Goal: Transaction & Acquisition: Purchase product/service

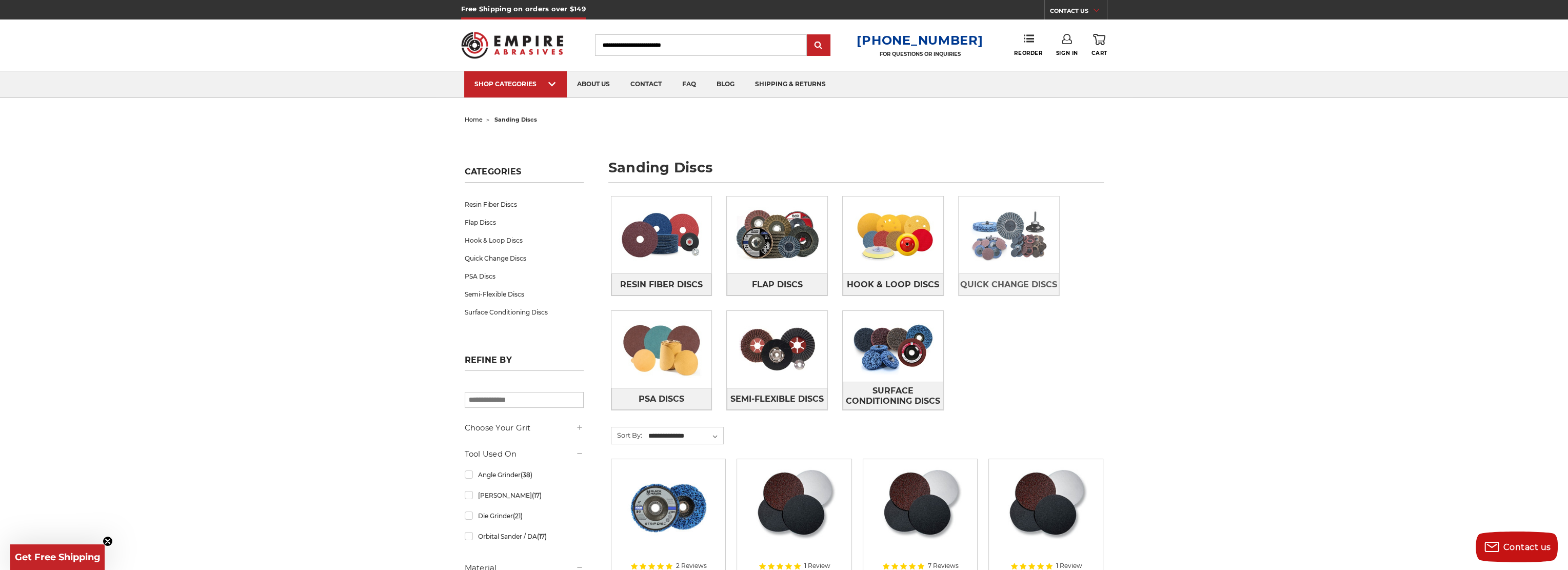
click at [1008, 248] on img at bounding box center [1009, 235] width 100 height 71
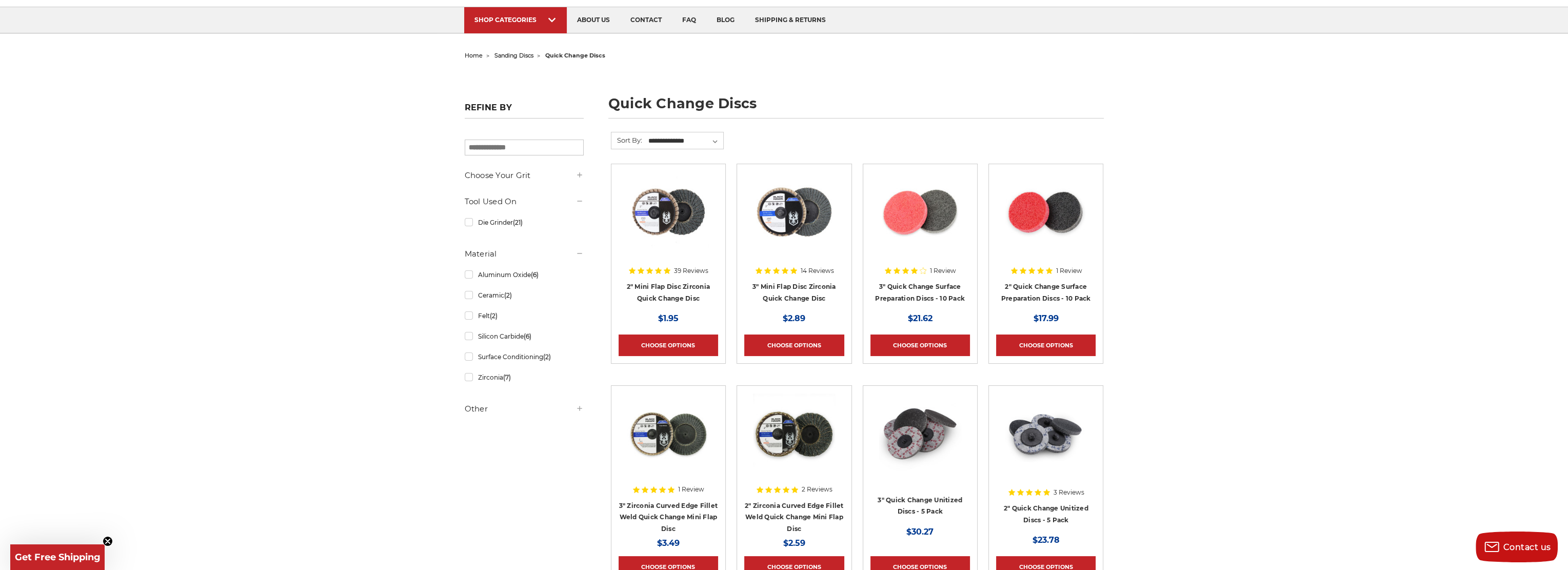
scroll to position [103, 0]
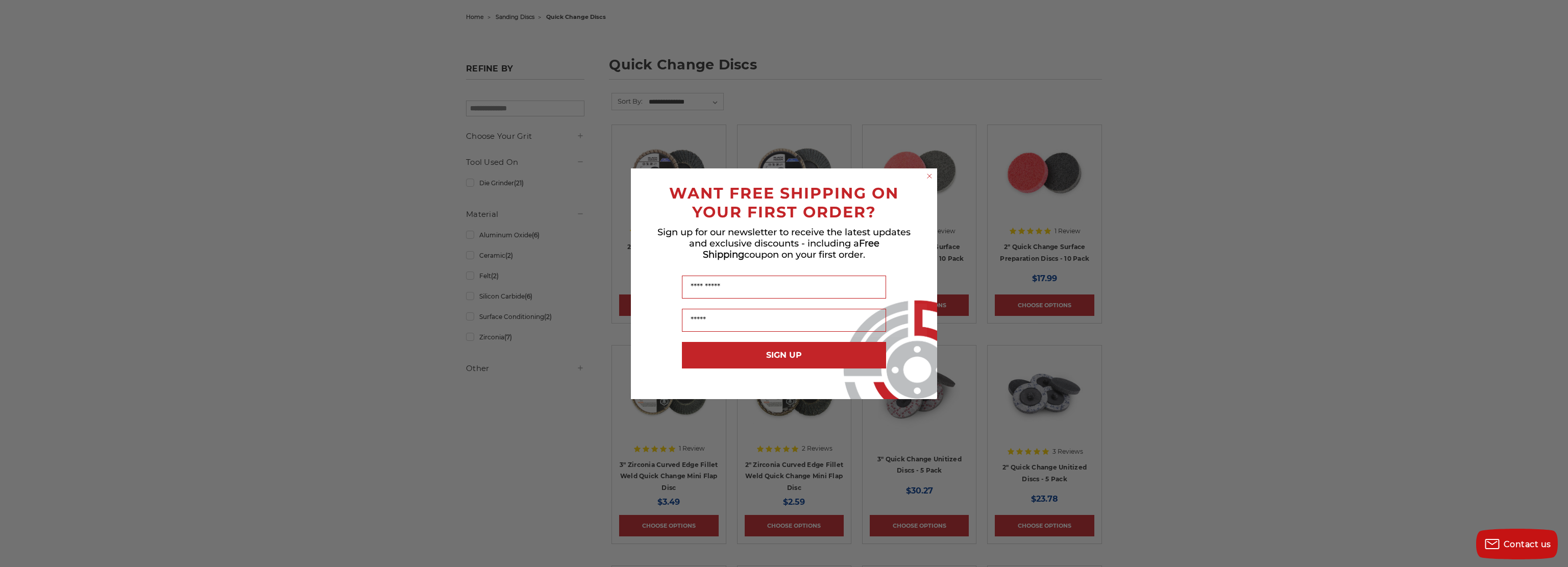
click at [928, 175] on circle "Close dialog" at bounding box center [929, 176] width 10 height 10
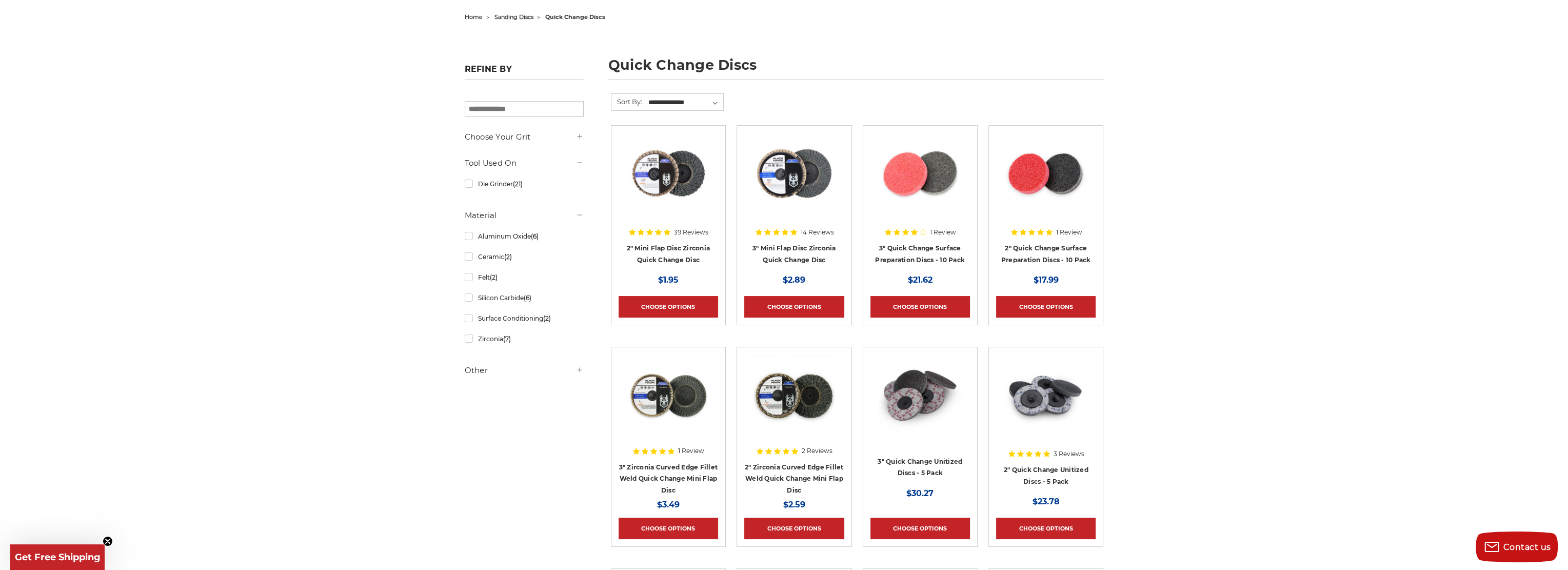
click at [674, 213] on div at bounding box center [668, 182] width 100 height 100
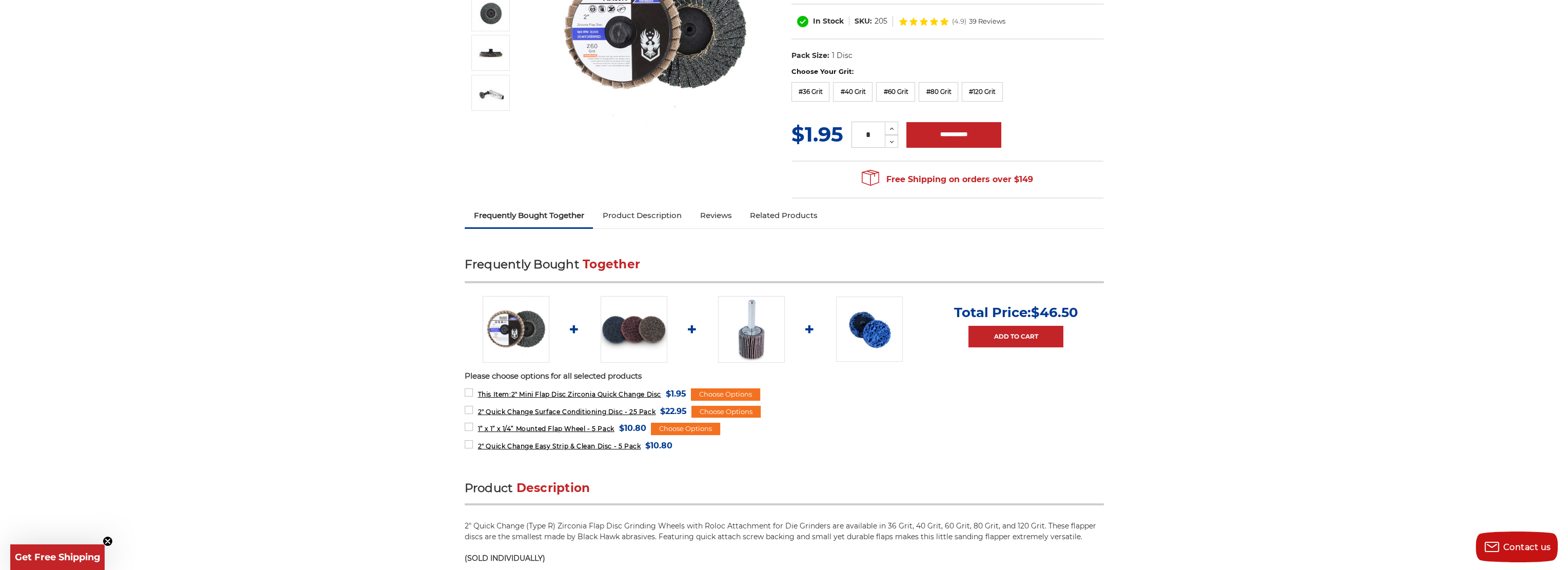
scroll to position [103, 0]
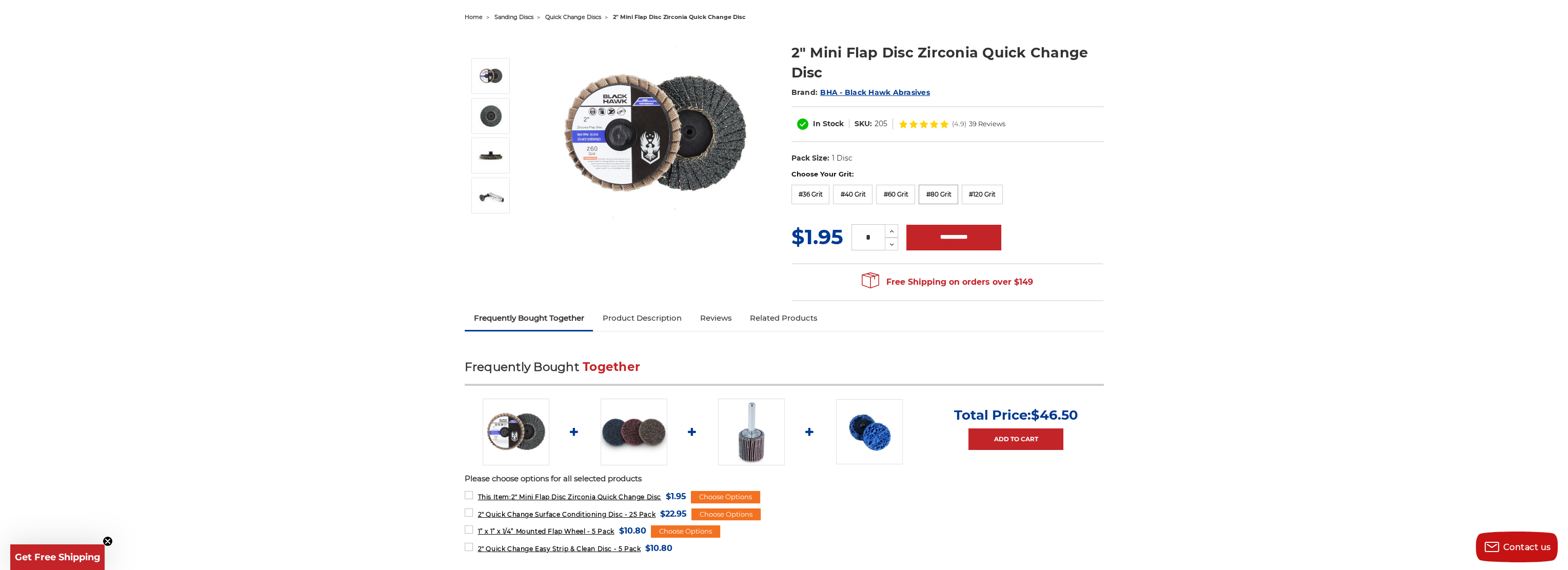
click at [931, 194] on label "#80 Grit" at bounding box center [938, 194] width 40 height 20
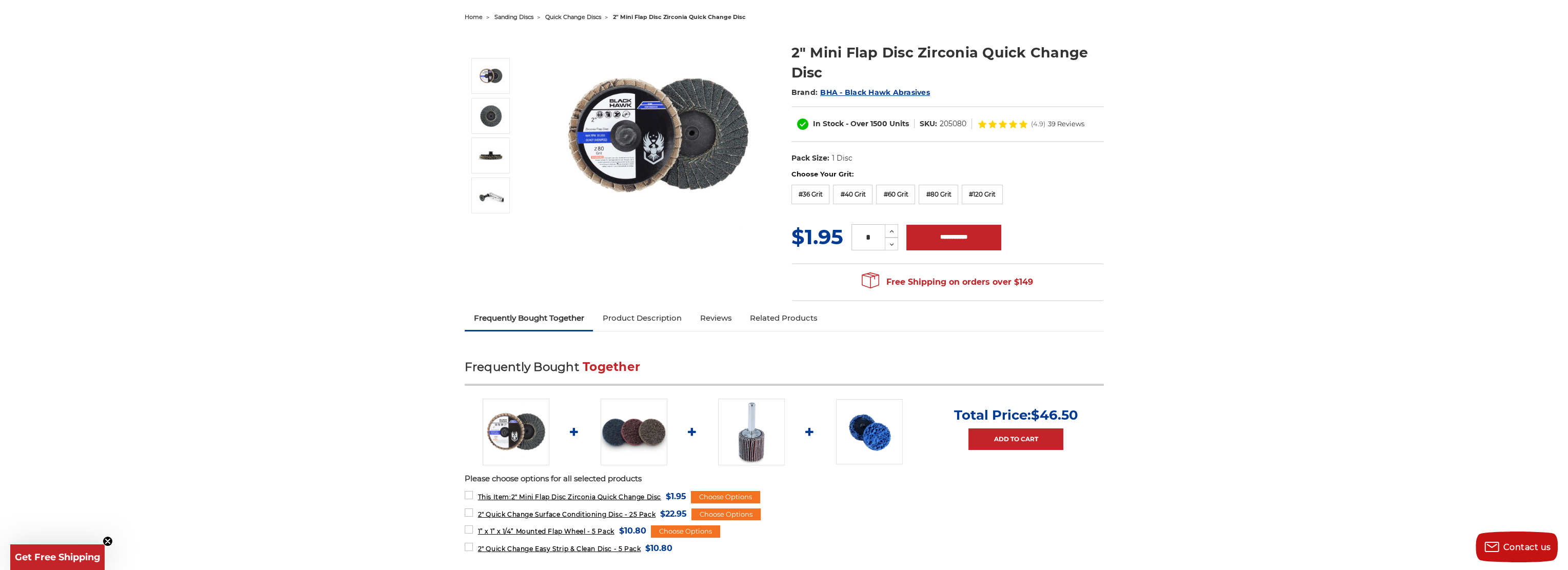
click at [1057, 120] on span "39 Reviews" at bounding box center [1066, 124] width 37 height 7
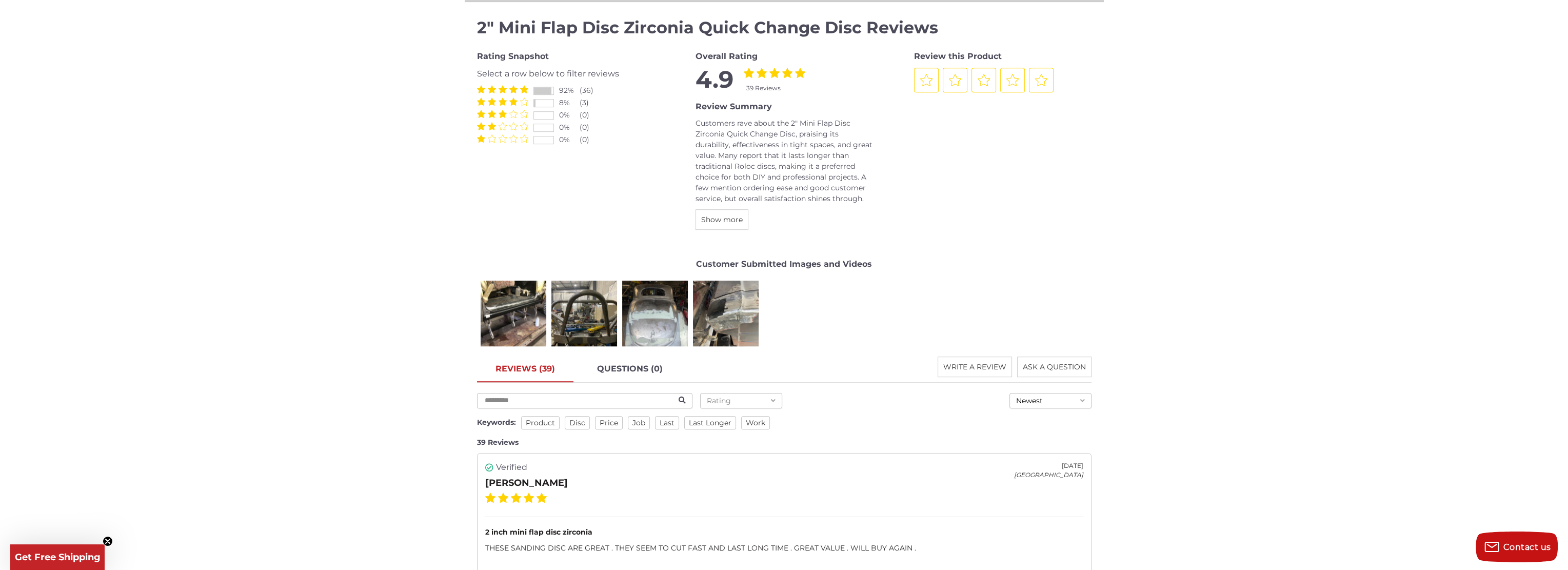
scroll to position [1204, 0]
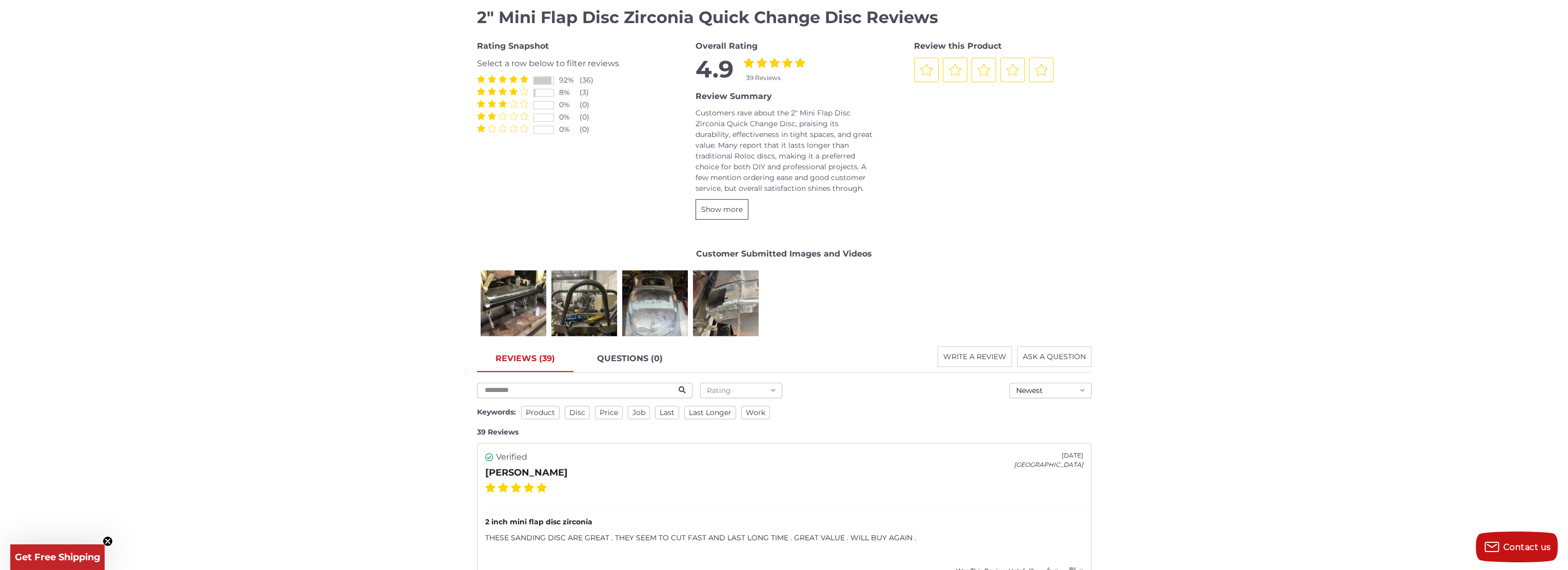
click at [724, 205] on span "Show more" at bounding box center [722, 209] width 42 height 9
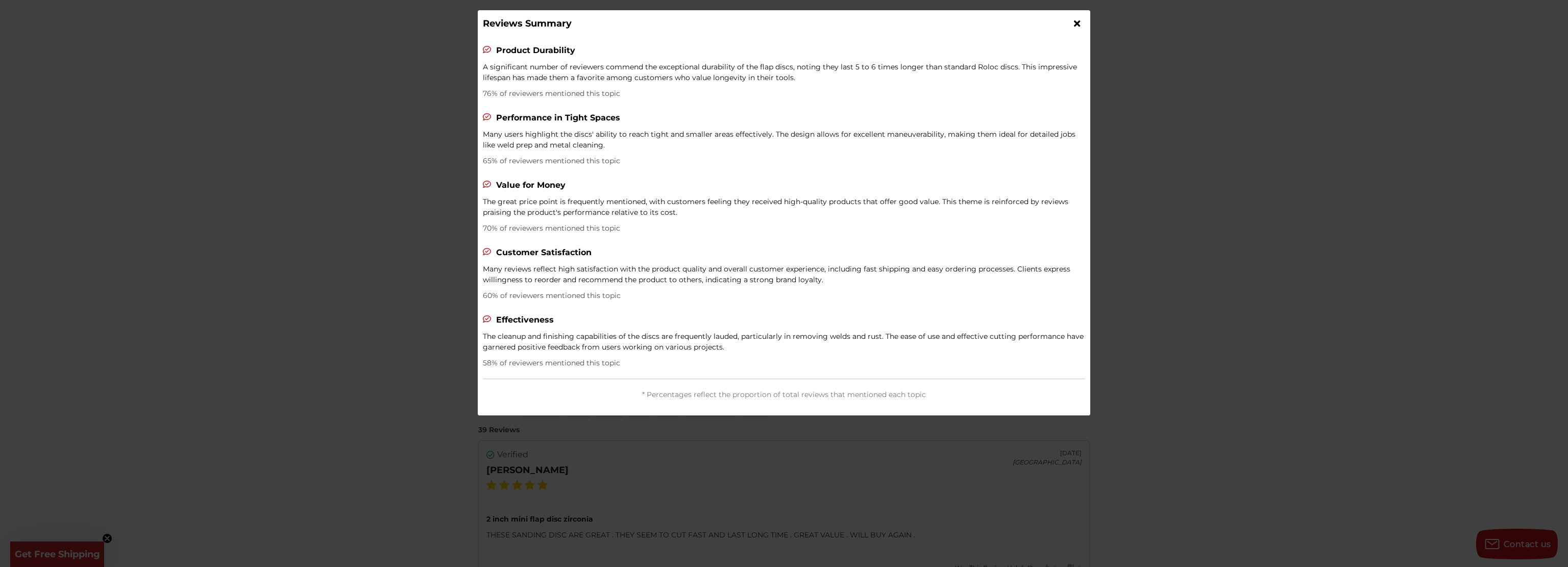
click at [1079, 19] on icon at bounding box center [1077, 23] width 6 height 9
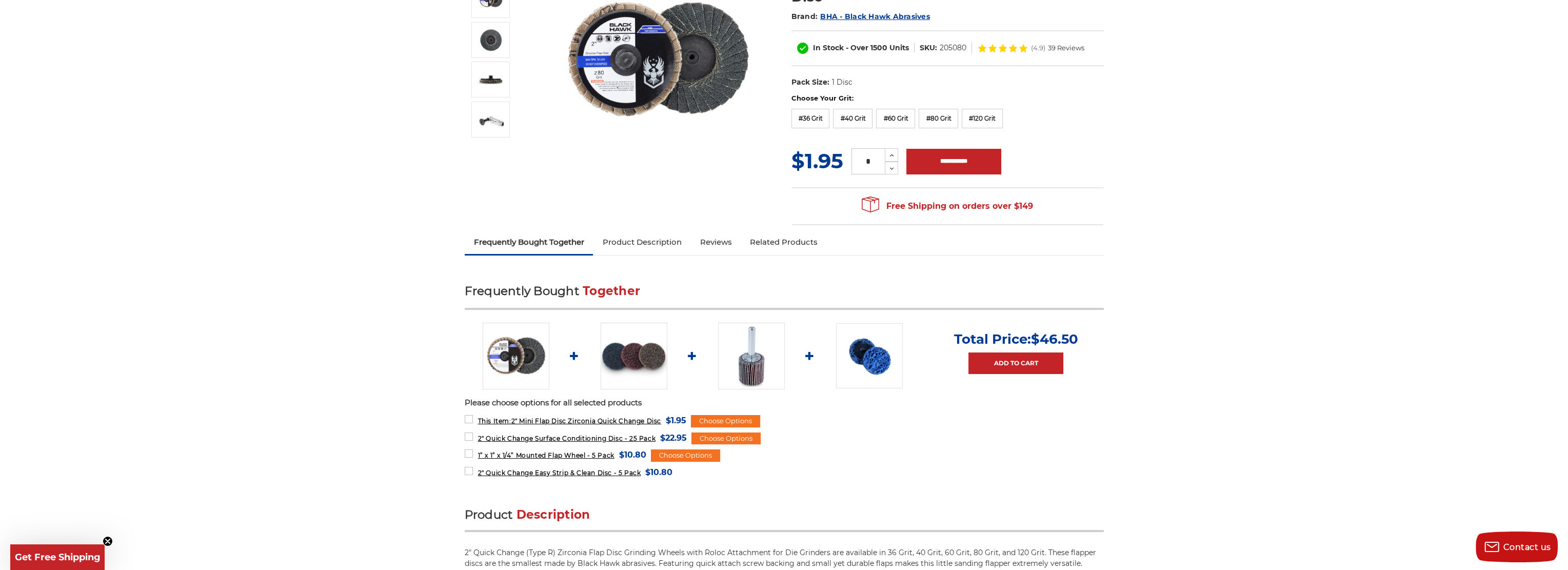
scroll to position [0, 0]
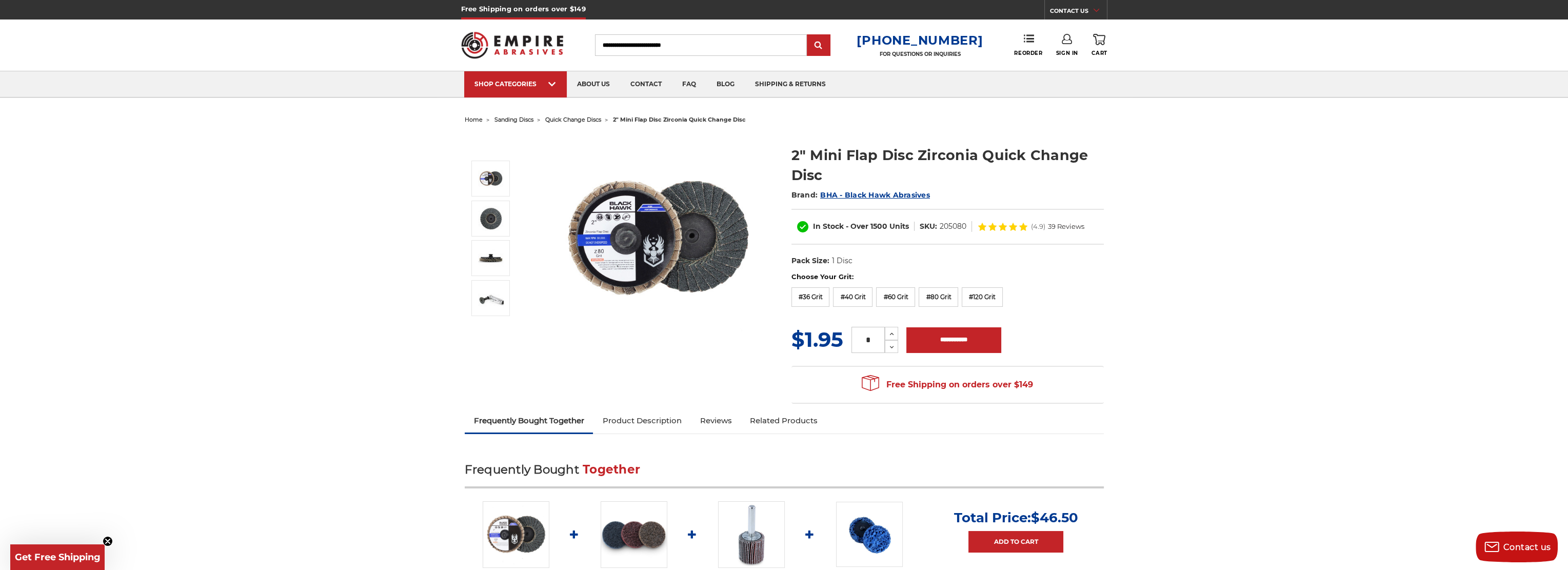
drag, startPoint x: 871, startPoint y: 338, endPoint x: 866, endPoint y: 338, distance: 5.0
click at [866, 338] on input "*" at bounding box center [868, 339] width 34 height 26
type input "**"
click at [958, 341] on input "**********" at bounding box center [954, 340] width 95 height 26
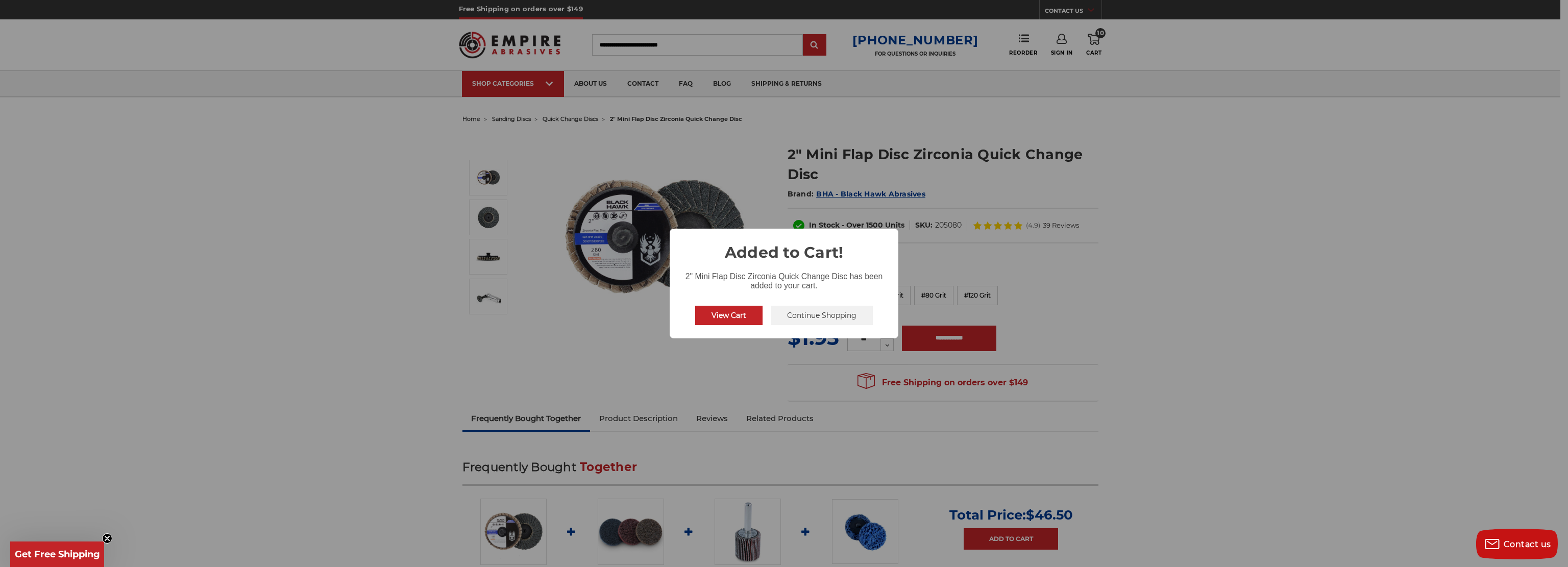
click at [814, 318] on button "Continue Shopping" at bounding box center [822, 315] width 102 height 19
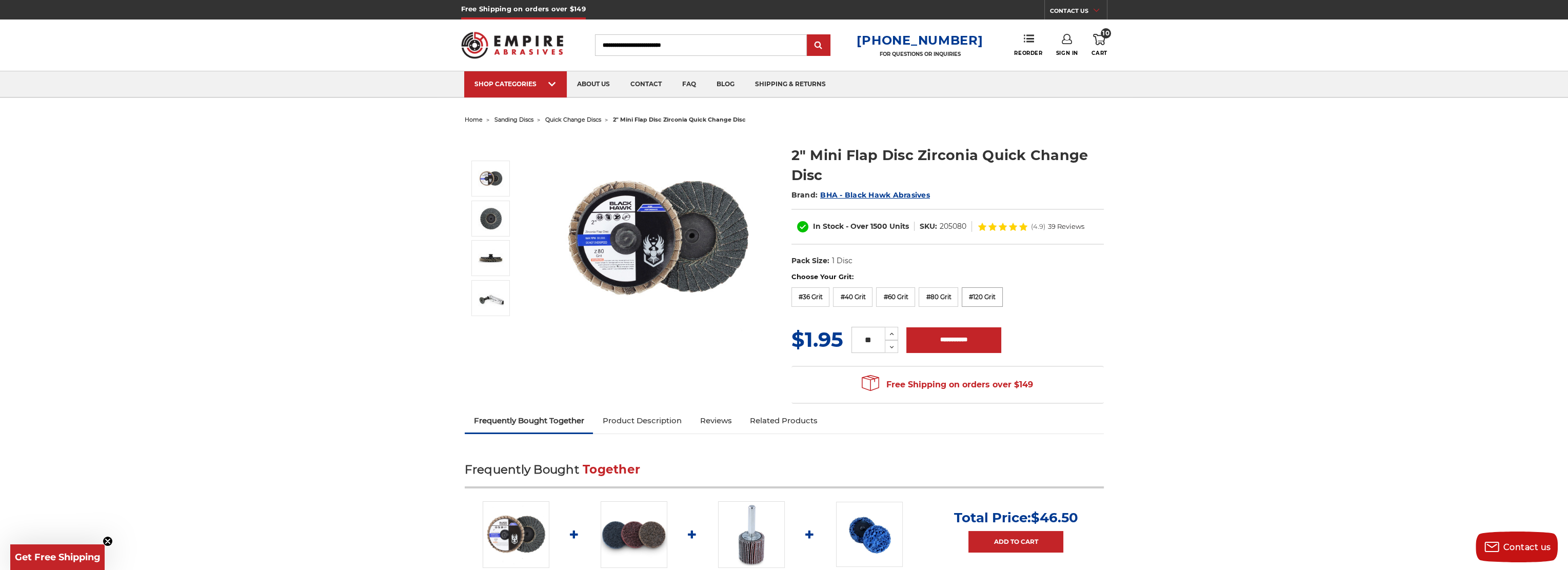
click at [987, 297] on label "#120 Grit" at bounding box center [982, 297] width 41 height 20
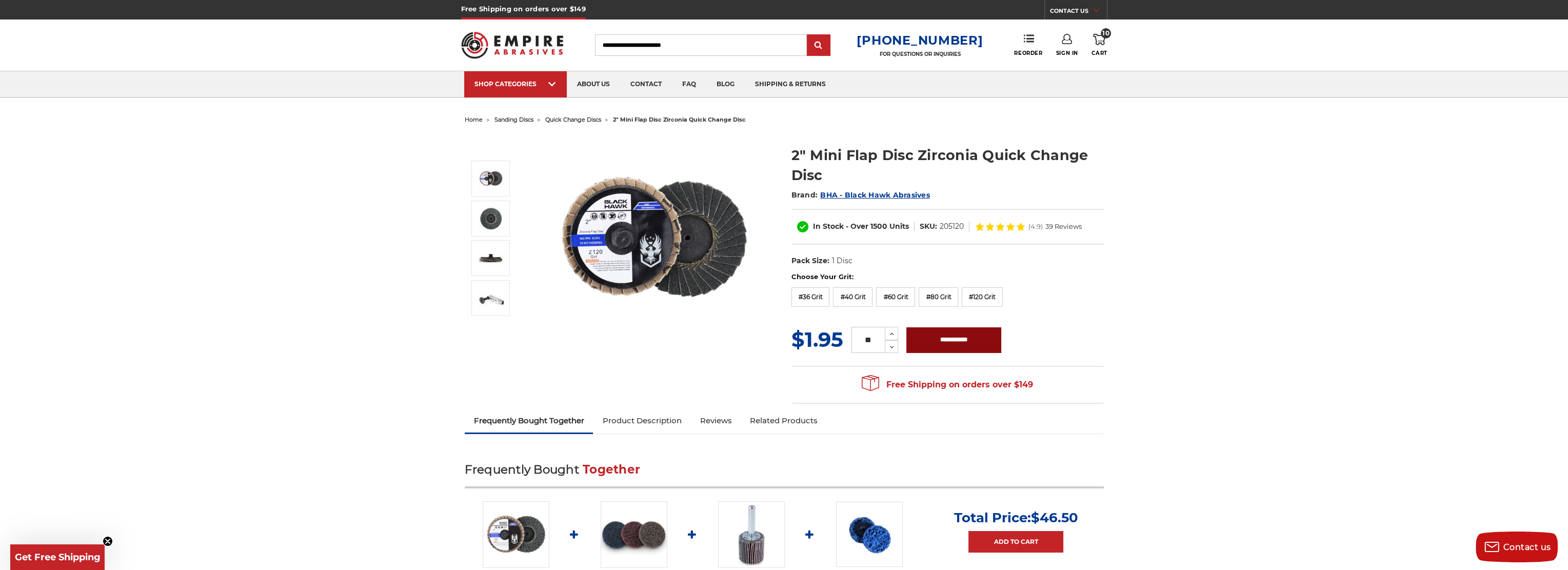
click at [946, 340] on input "**********" at bounding box center [954, 340] width 95 height 26
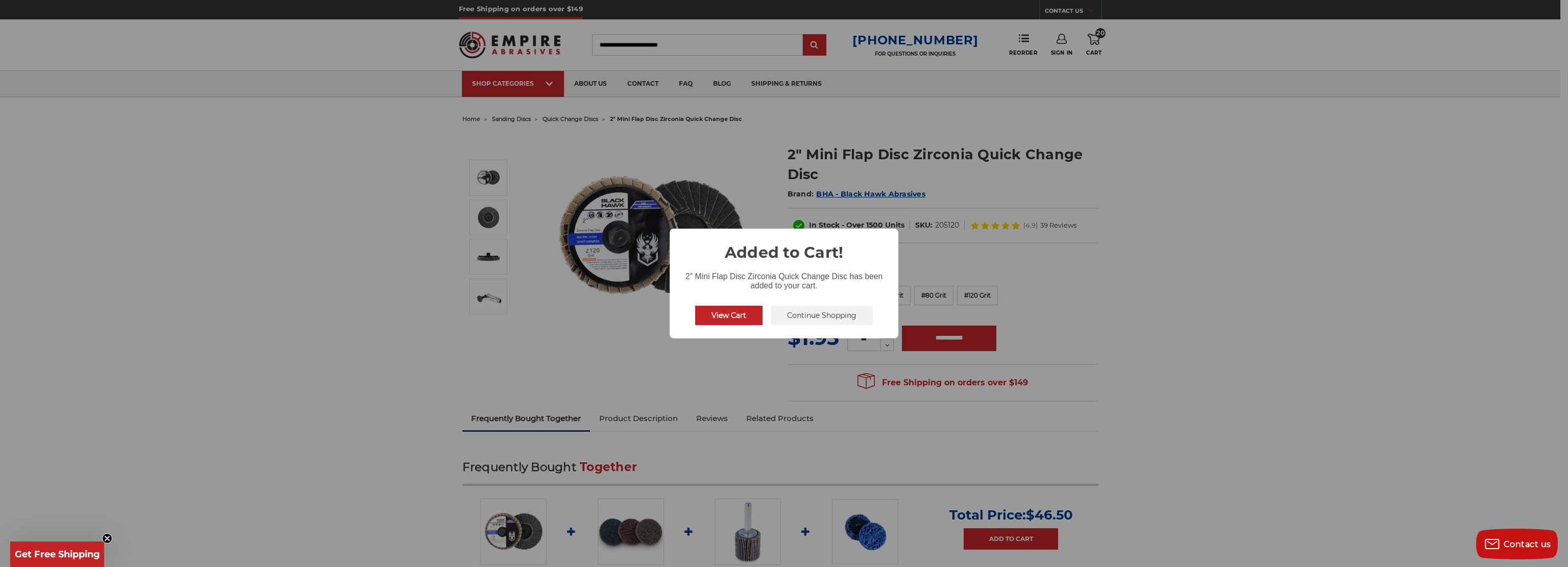
click at [817, 314] on button "Continue Shopping" at bounding box center [822, 315] width 102 height 19
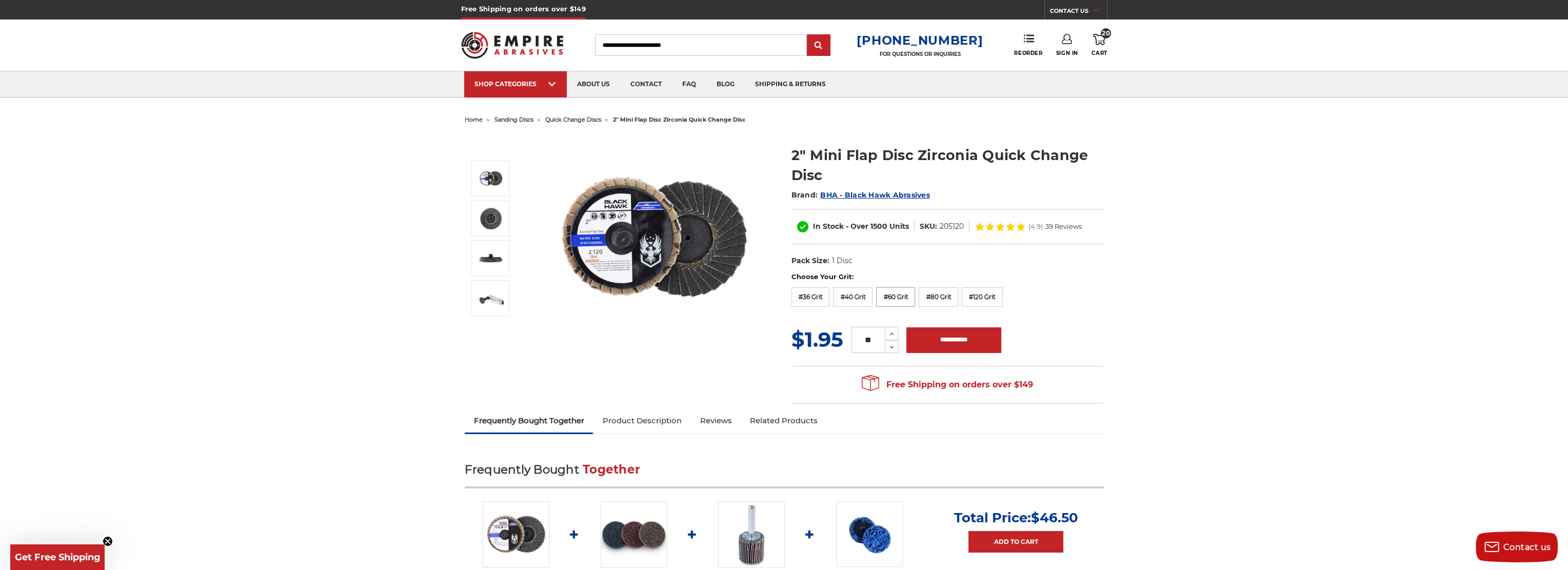
click at [894, 295] on label "#60 Grit" at bounding box center [896, 297] width 39 height 20
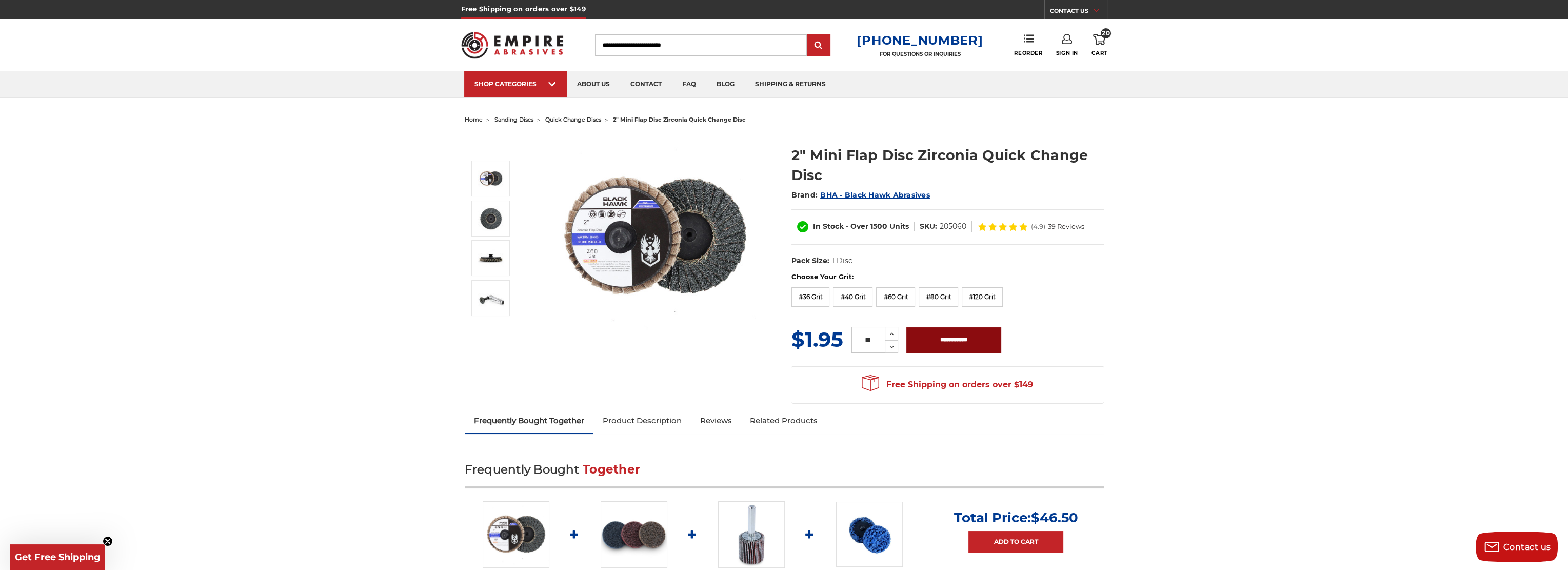
click at [975, 338] on input "**********" at bounding box center [954, 340] width 95 height 26
type input "**********"
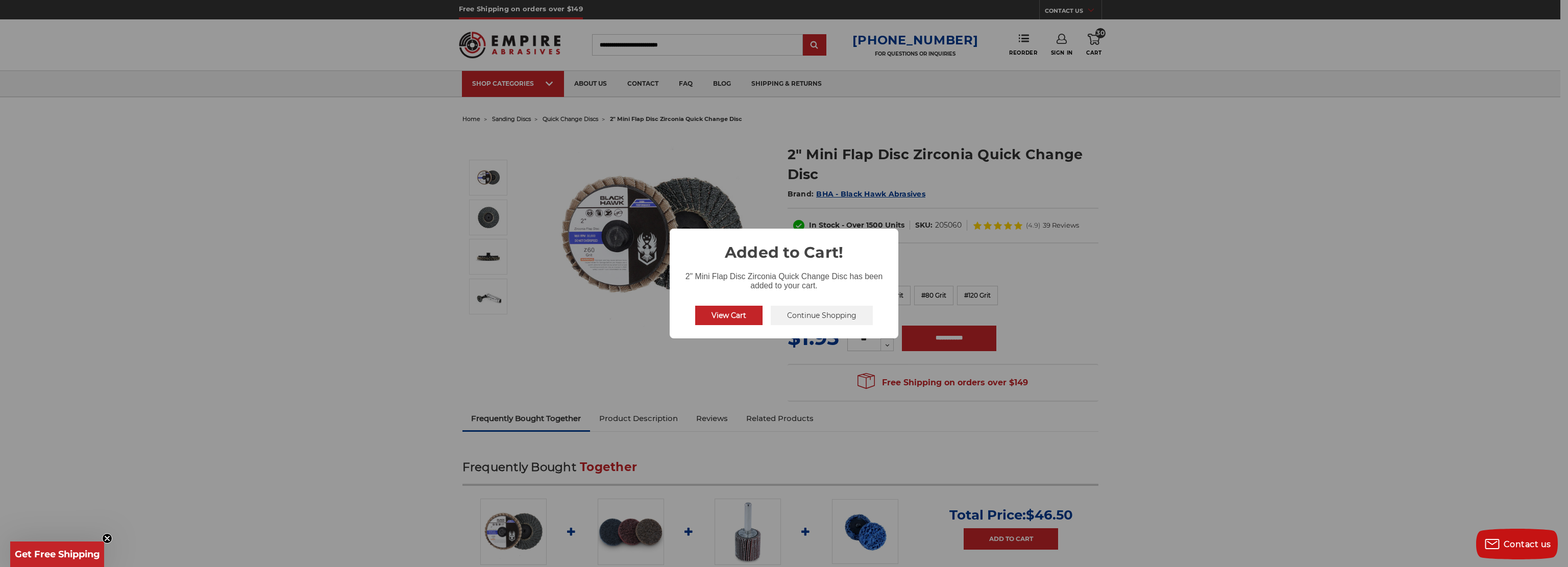
click at [830, 315] on button "Continue Shopping" at bounding box center [822, 315] width 102 height 19
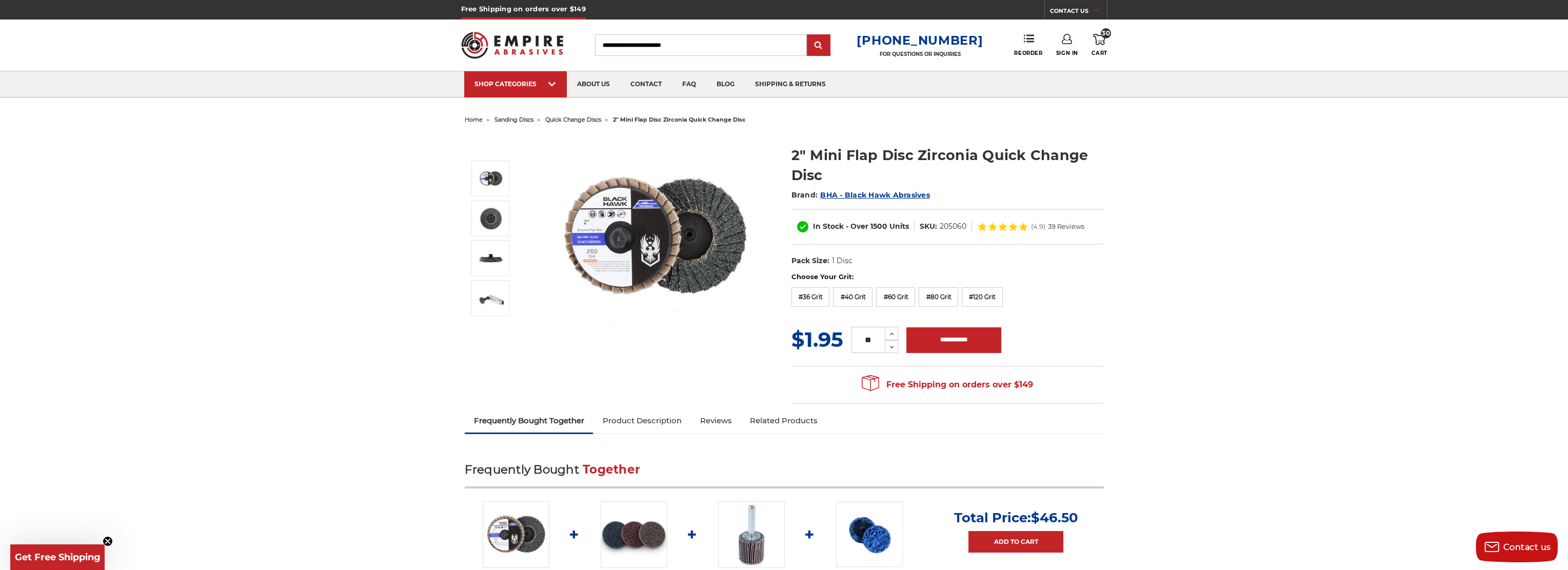
scroll to position [103, 0]
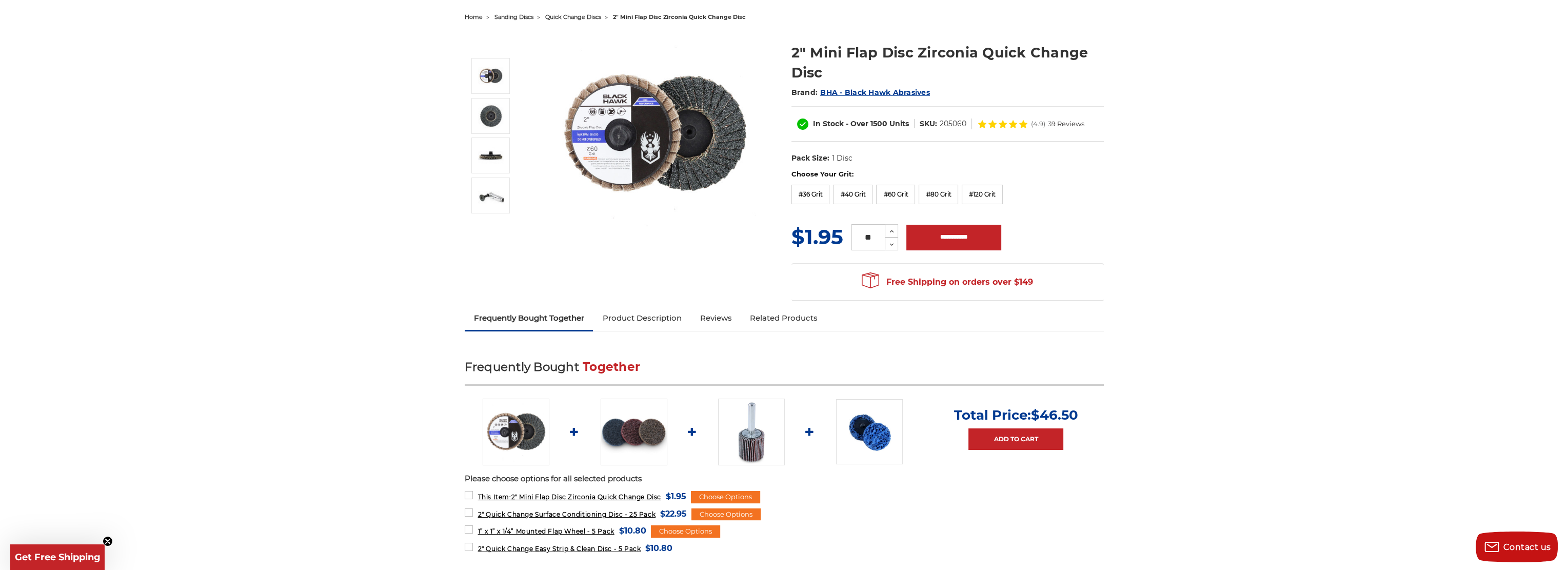
click at [735, 439] on img at bounding box center [751, 432] width 67 height 67
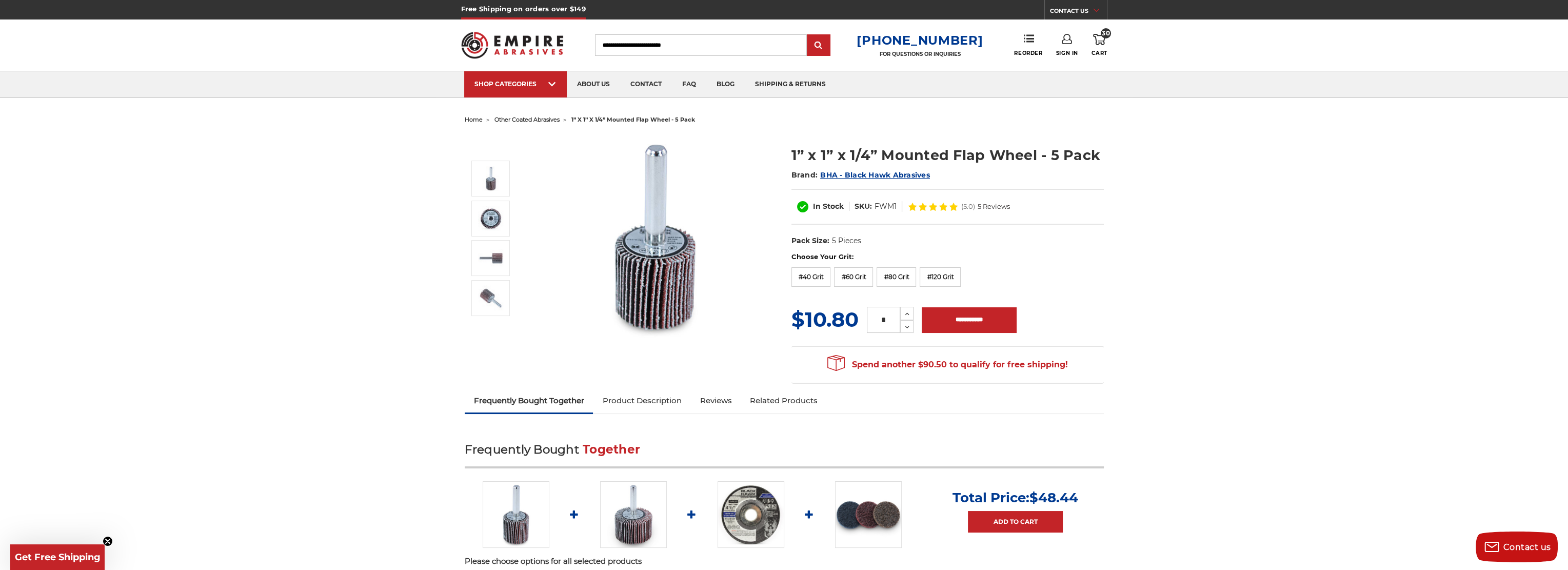
click at [882, 316] on input "*" at bounding box center [883, 319] width 34 height 26
click at [999, 321] on input "**********" at bounding box center [969, 320] width 95 height 26
click at [902, 275] on label "#80 Grit" at bounding box center [896, 277] width 40 height 20
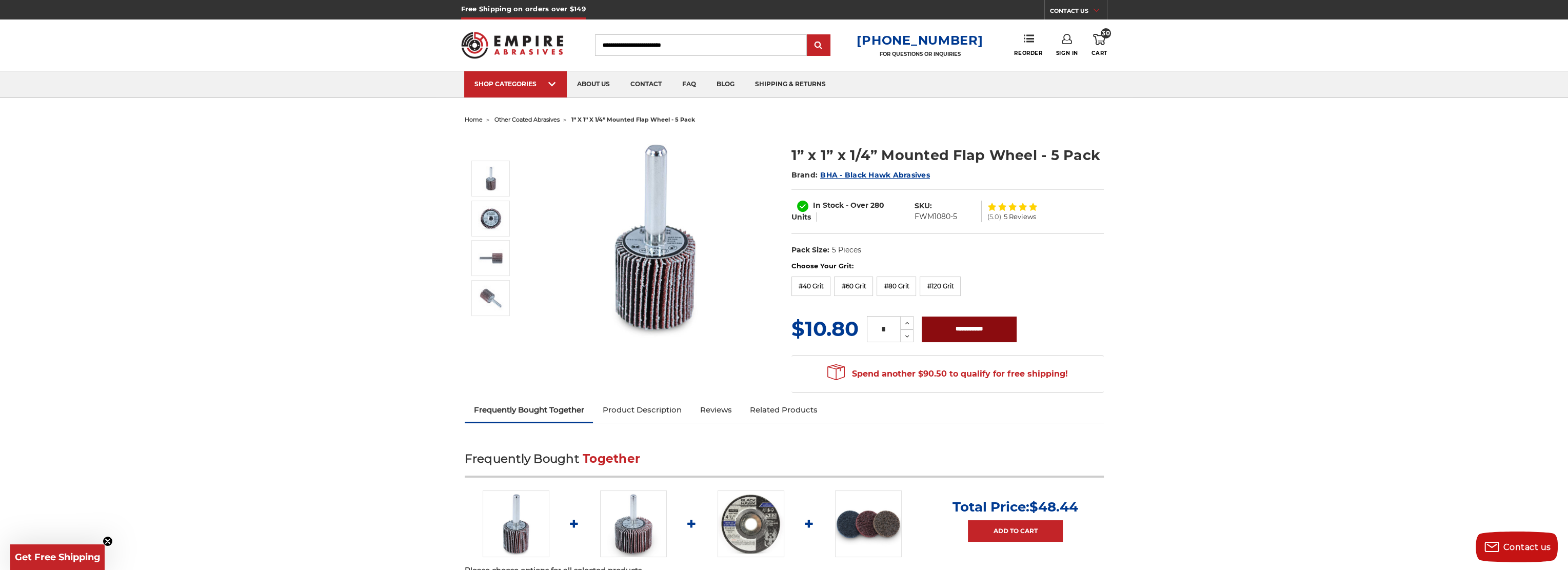
click at [989, 329] on input "**********" at bounding box center [969, 329] width 95 height 26
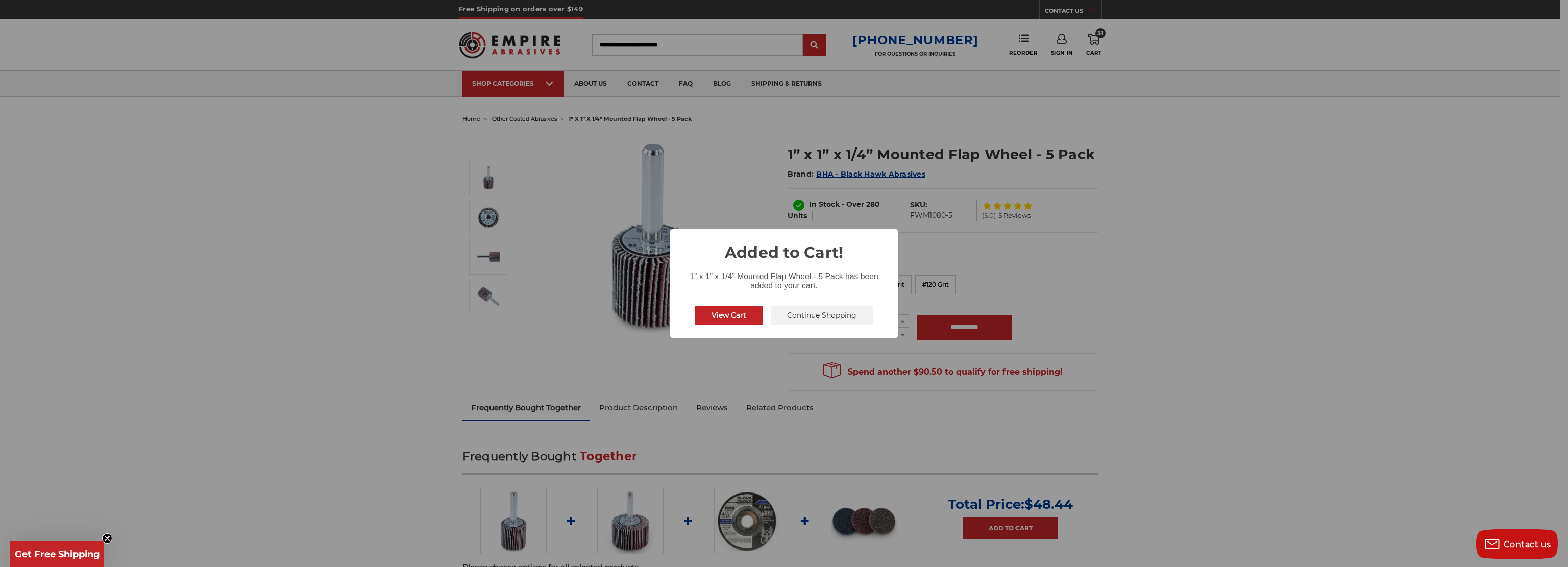
click at [821, 318] on button "Continue Shopping" at bounding box center [822, 315] width 102 height 19
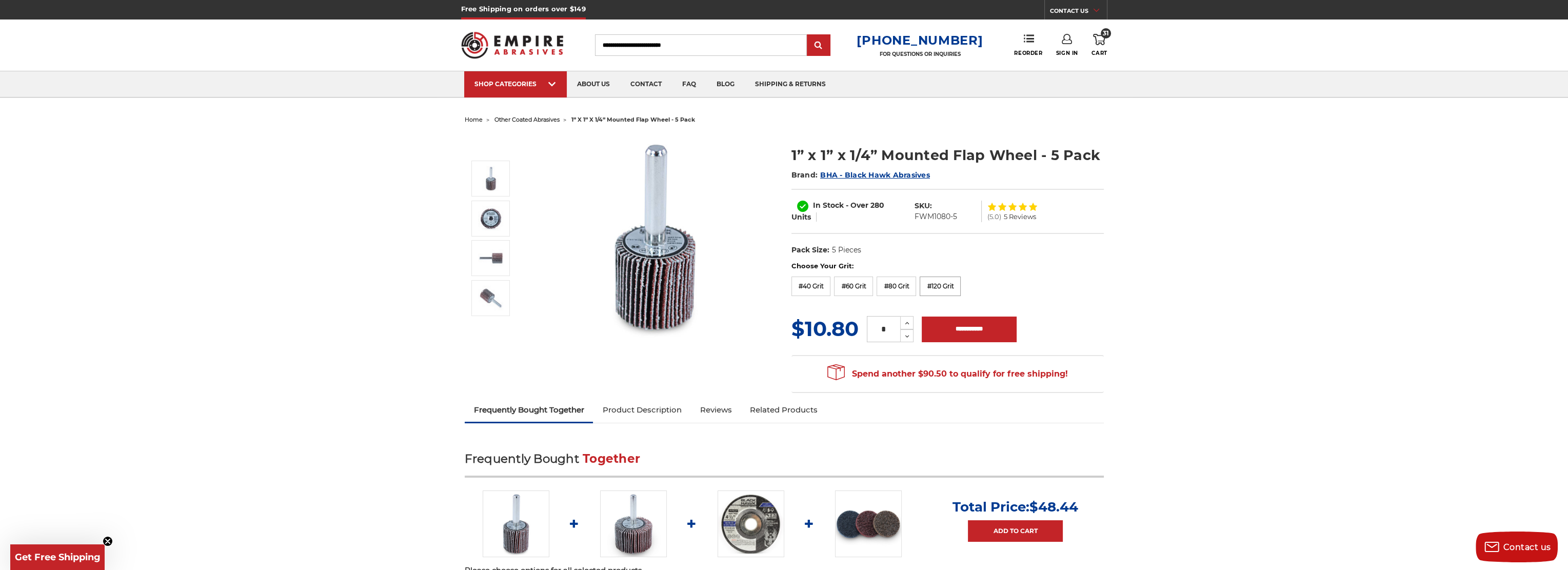
click at [943, 283] on label "#120 Grit" at bounding box center [940, 286] width 41 height 20
click at [972, 330] on input "**********" at bounding box center [969, 329] width 95 height 26
type input "**********"
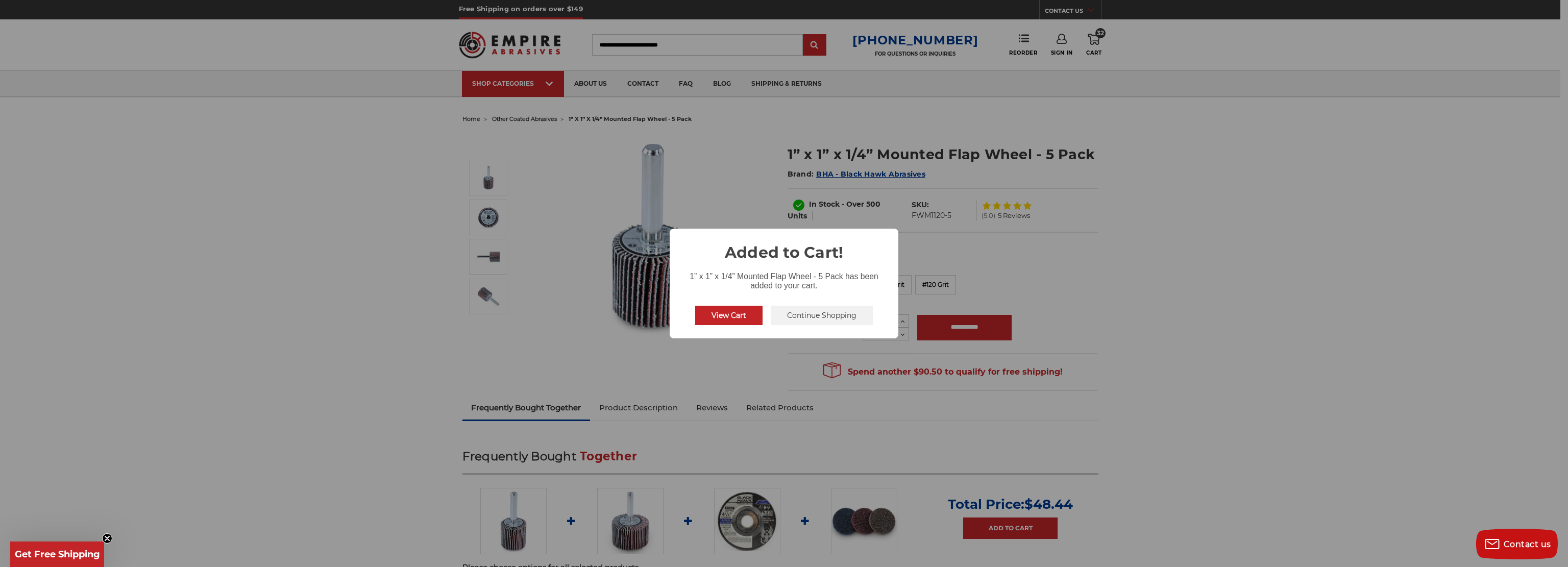
click at [813, 311] on button "Continue Shopping" at bounding box center [822, 315] width 102 height 19
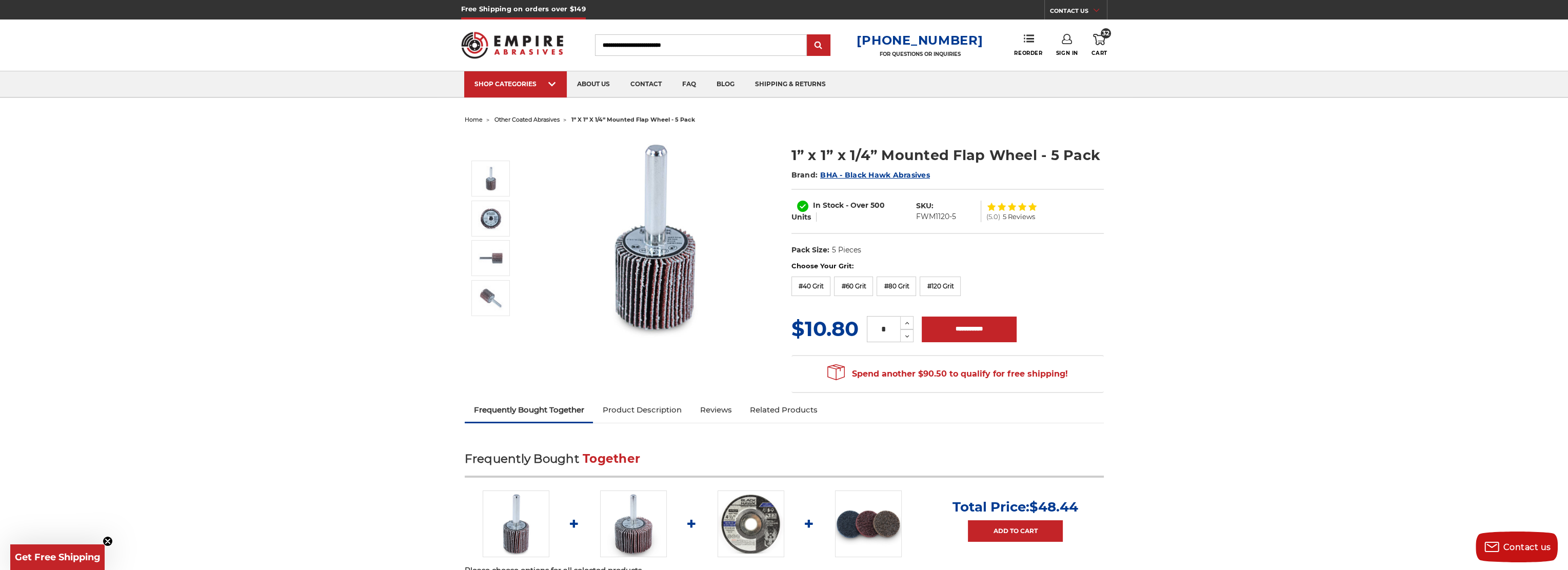
click at [516, 120] on span "other coated abrasives" at bounding box center [527, 120] width 65 height 7
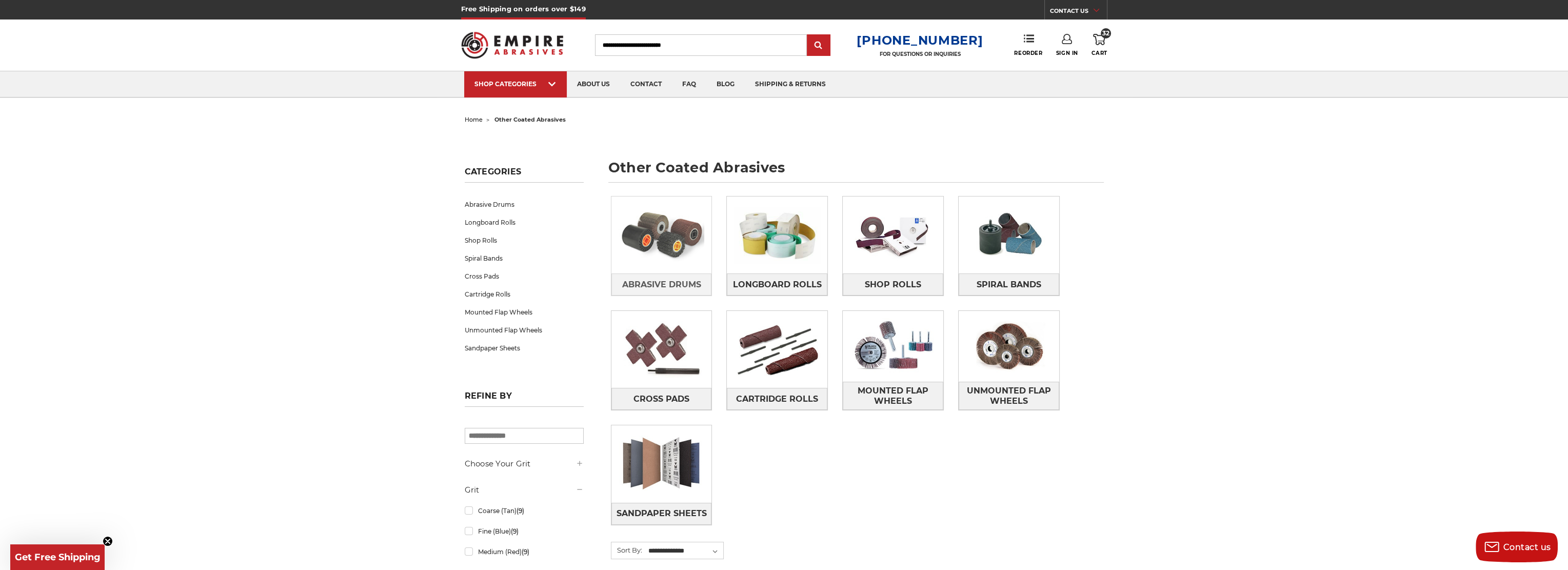
click at [673, 256] on img at bounding box center [662, 235] width 100 height 71
click at [507, 311] on link "Mounted Flap Wheels" at bounding box center [524, 312] width 119 height 18
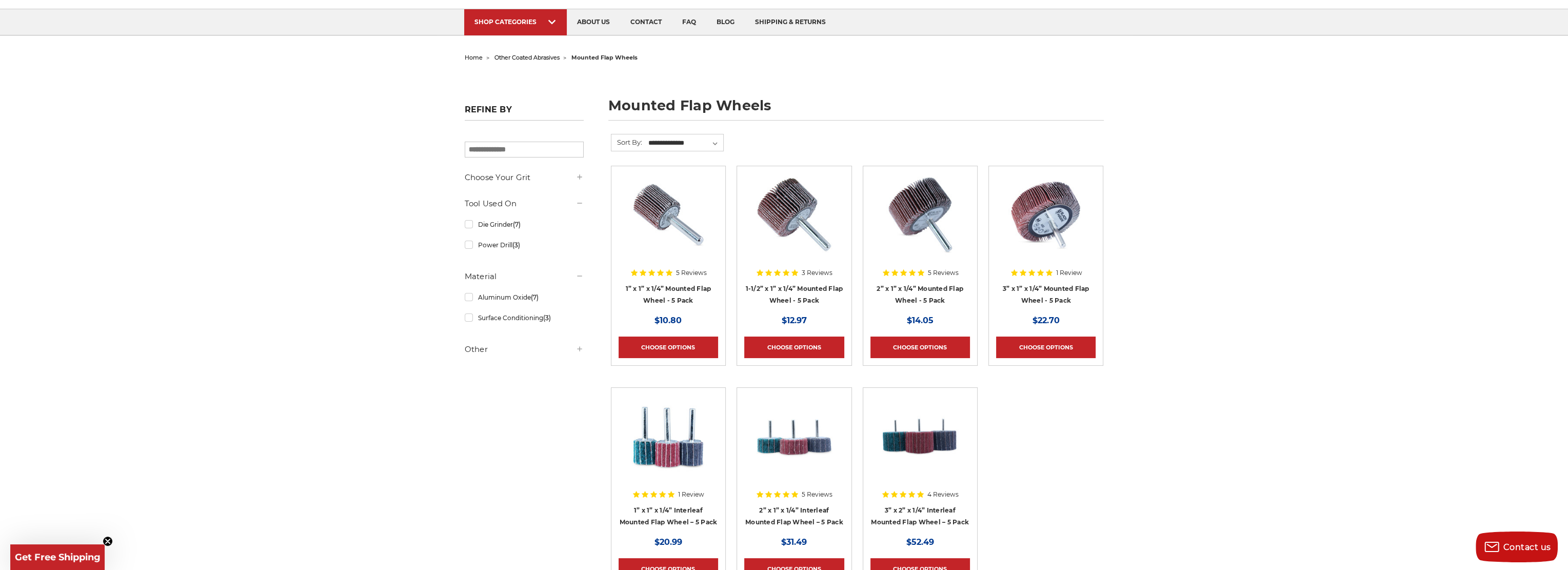
scroll to position [103, 0]
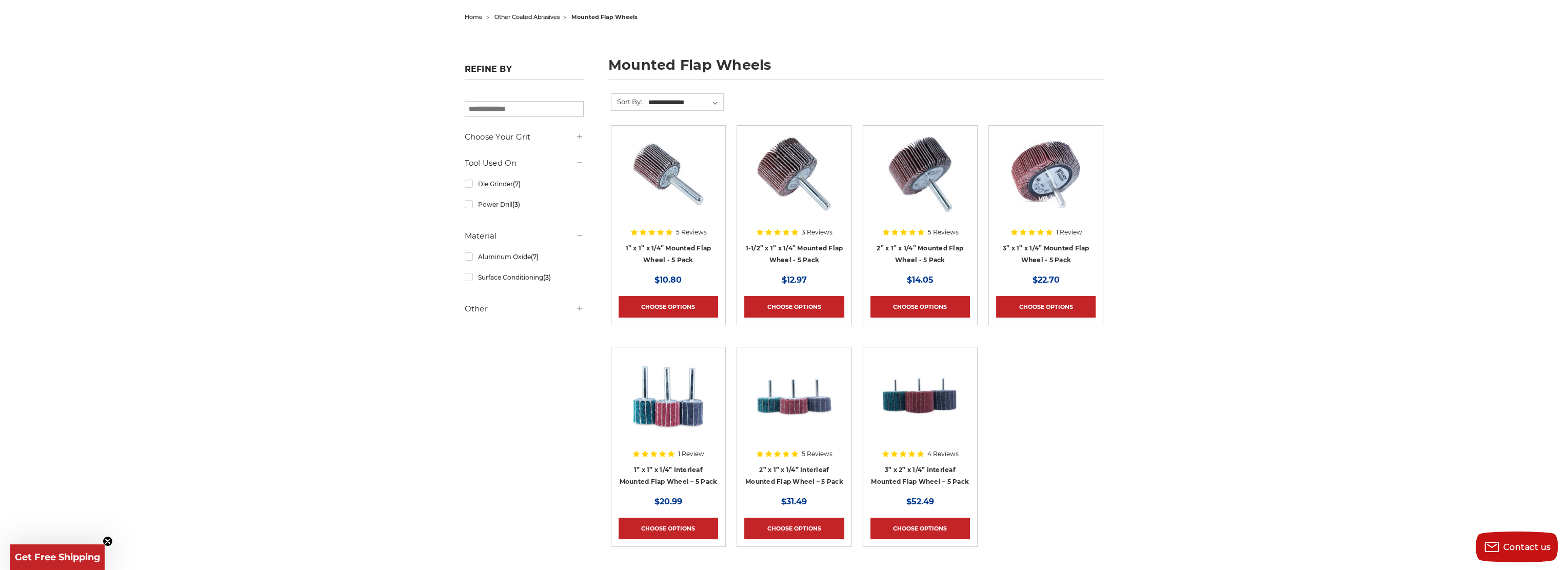
click at [687, 418] on img at bounding box center [669, 395] width 82 height 82
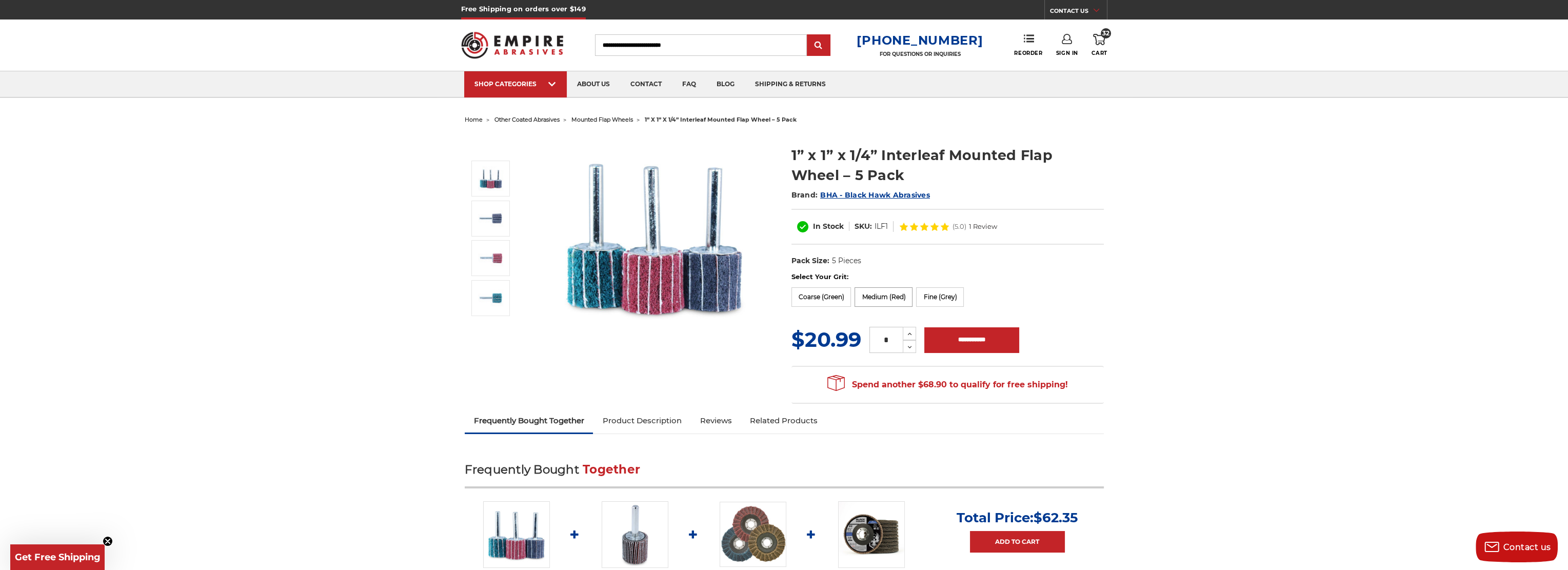
click at [869, 291] on label "Medium (Red)" at bounding box center [883, 297] width 58 height 20
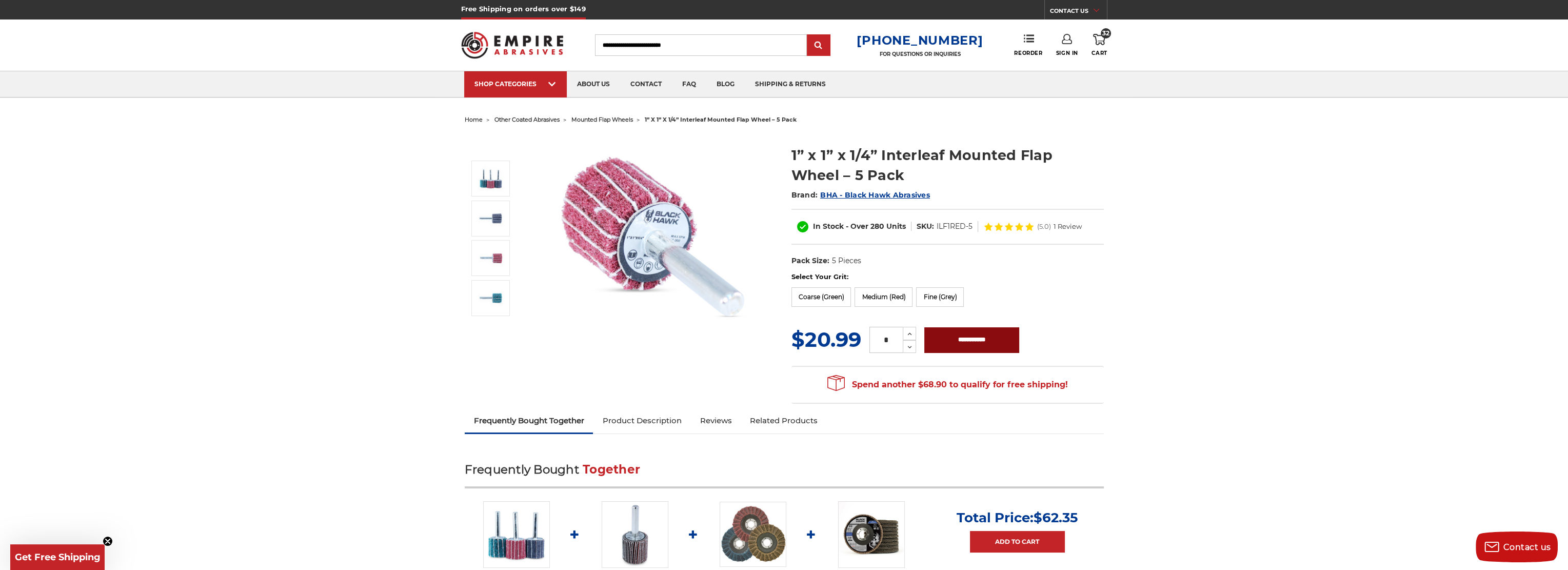
click at [996, 341] on input "**********" at bounding box center [972, 340] width 95 height 26
type input "**********"
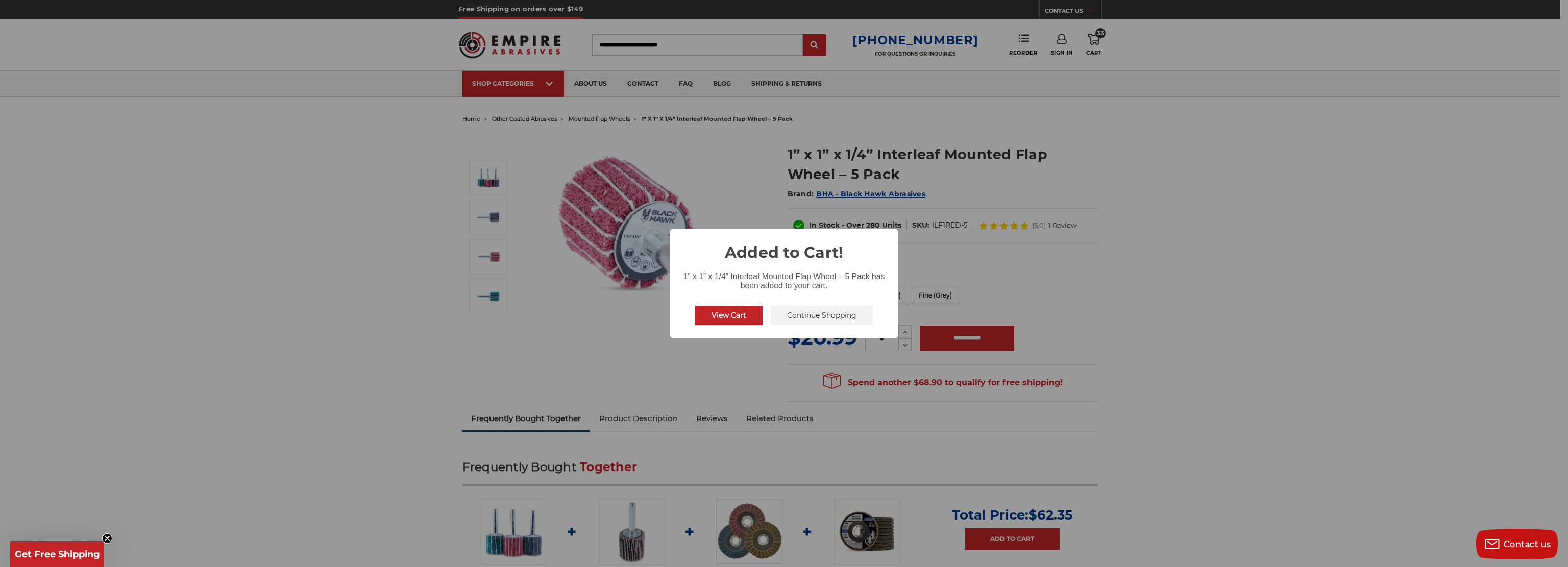
click at [799, 311] on button "Continue Shopping" at bounding box center [822, 315] width 102 height 19
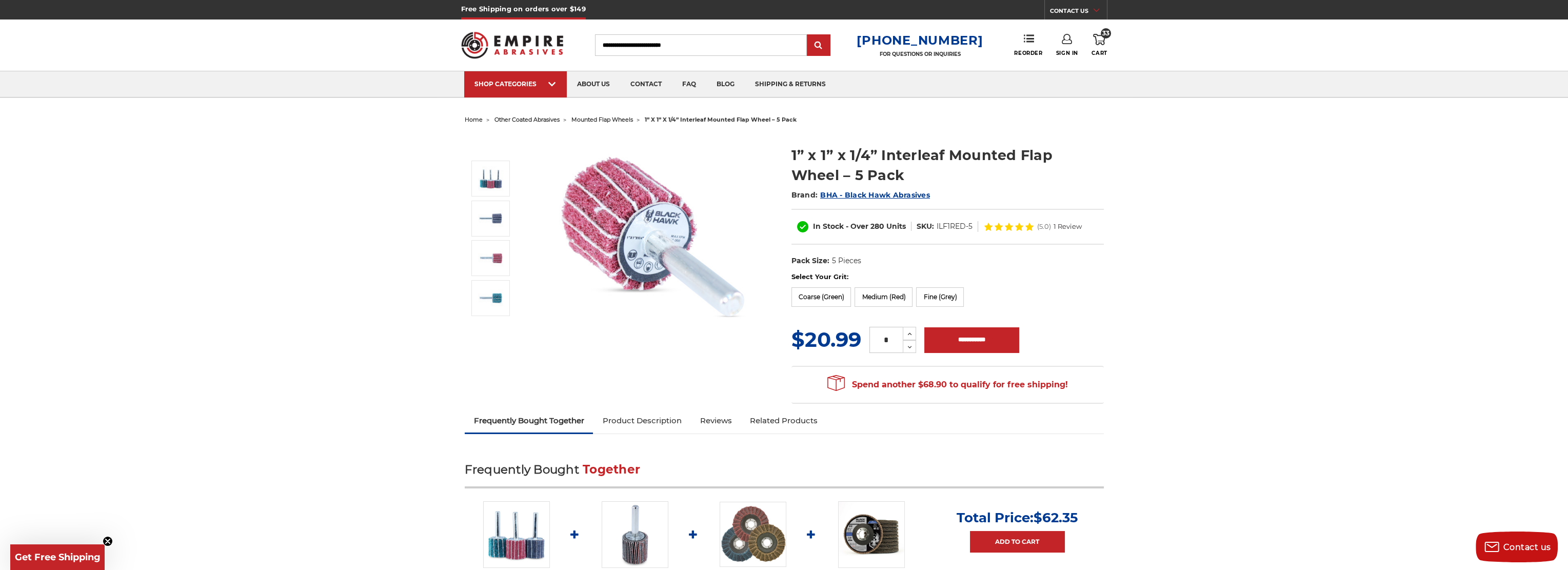
click at [533, 120] on span "other coated abrasives" at bounding box center [527, 120] width 65 height 7
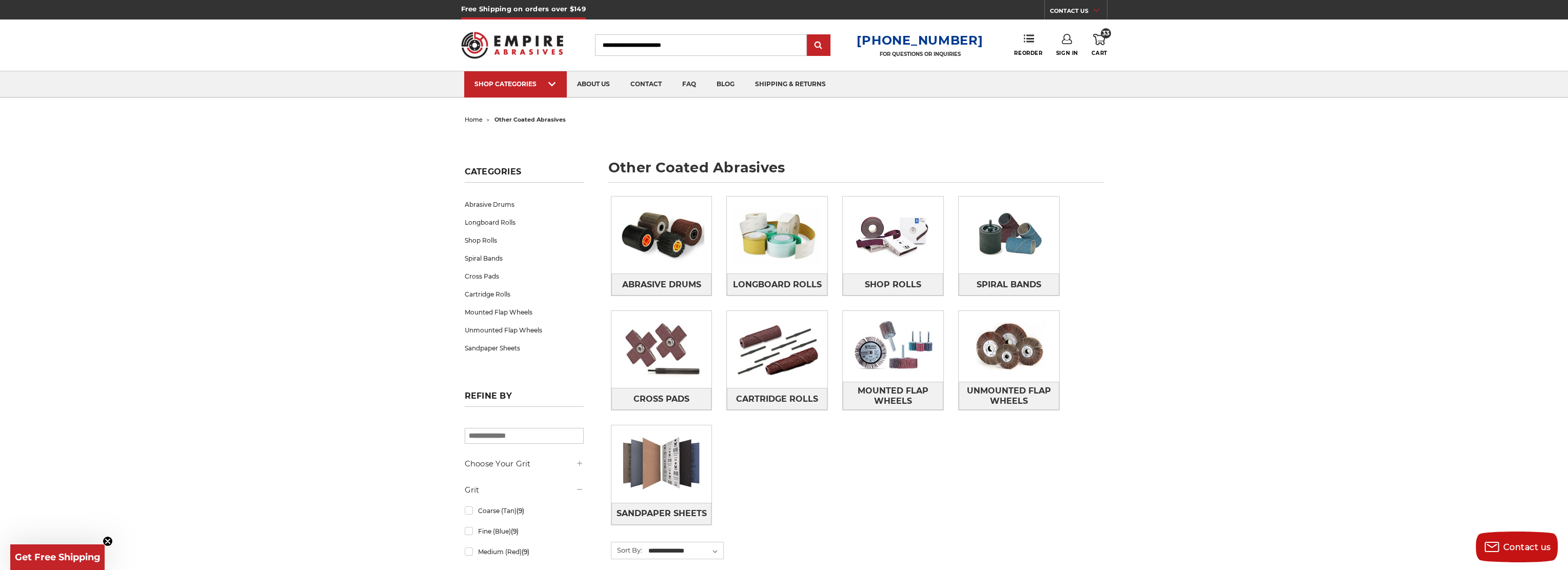
click at [472, 120] on span "home" at bounding box center [474, 120] width 18 height 7
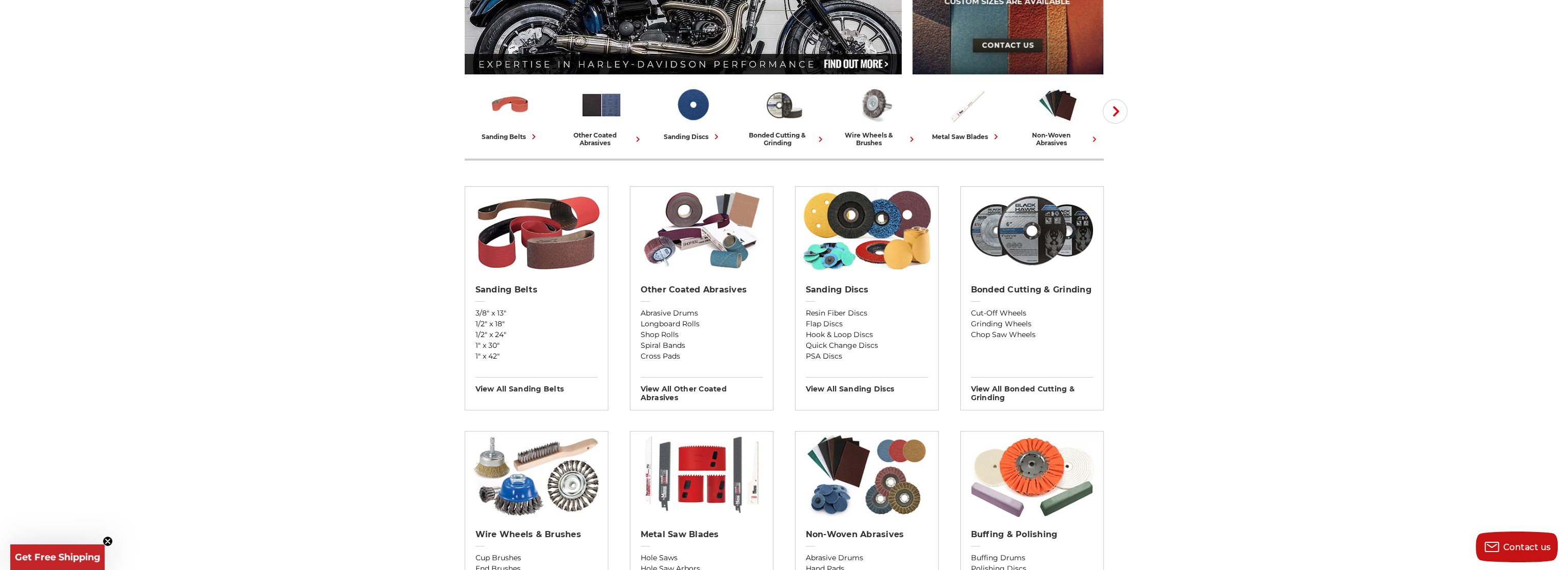
scroll to position [308, 0]
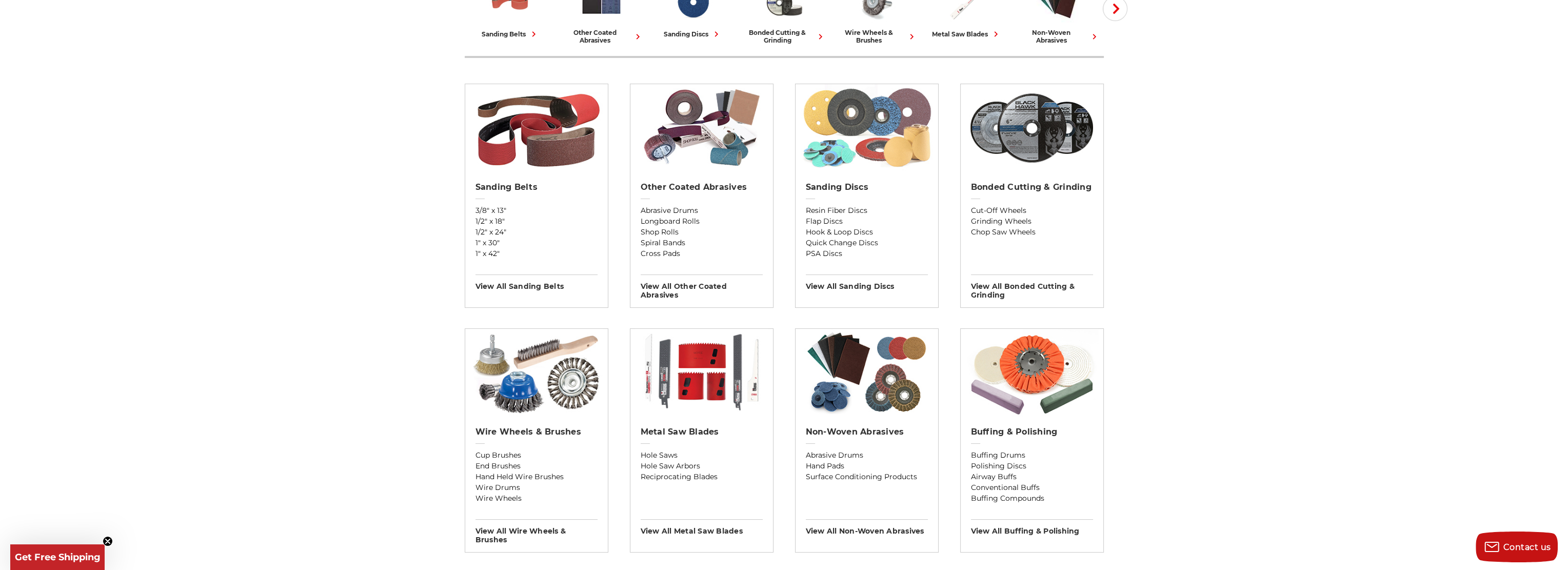
click at [858, 133] on img at bounding box center [866, 128] width 133 height 87
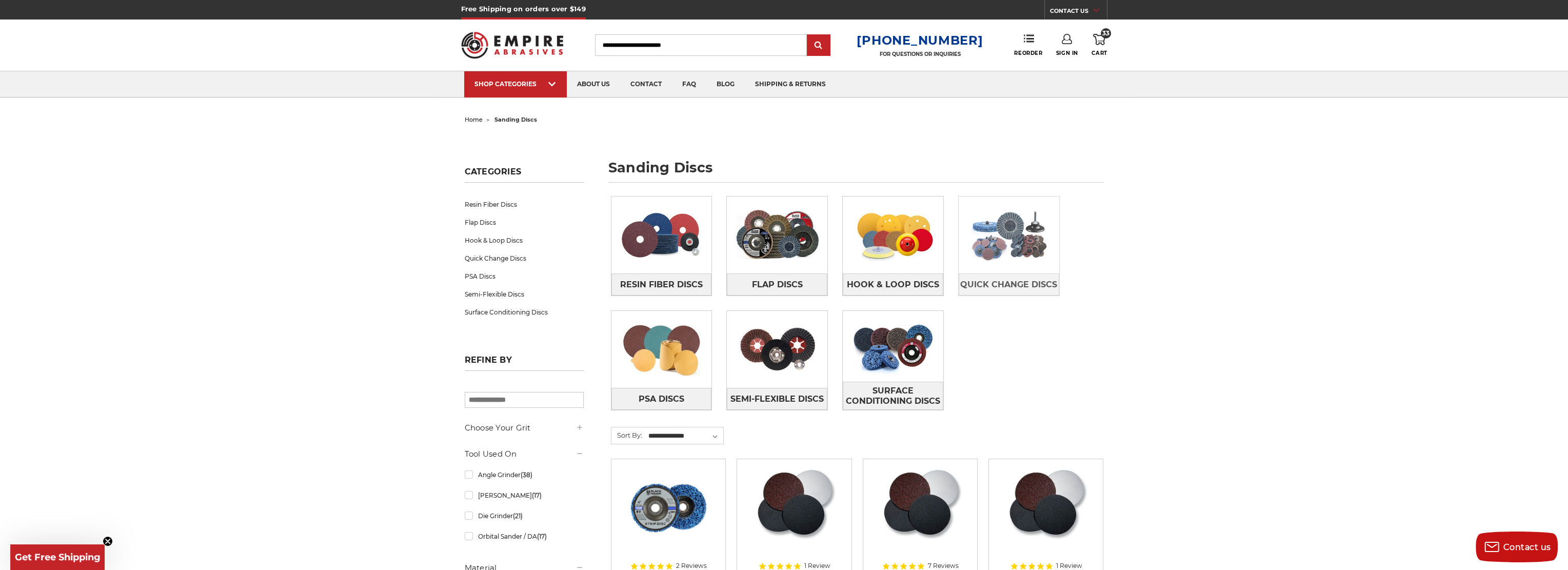
click at [1004, 239] on img at bounding box center [1009, 235] width 100 height 71
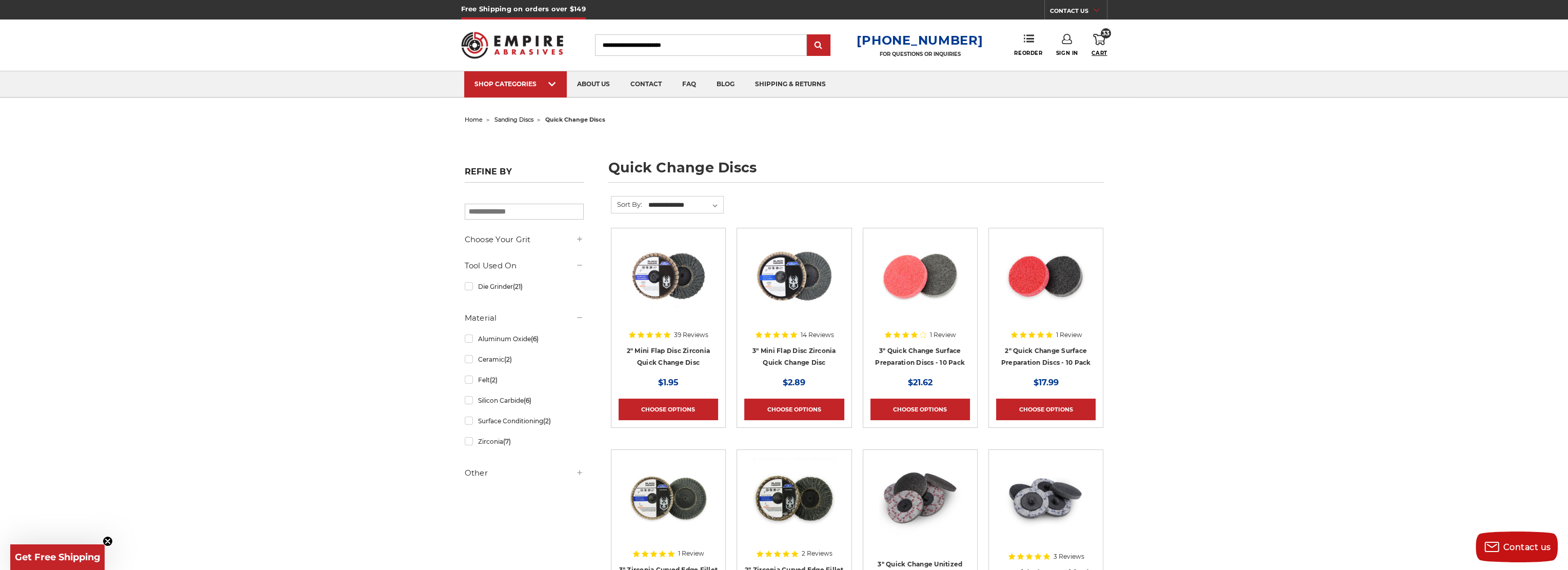
click at [1104, 50] on span "Cart" at bounding box center [1099, 53] width 15 height 7
click at [1056, 109] on link "View Cart" at bounding box center [1030, 115] width 126 height 23
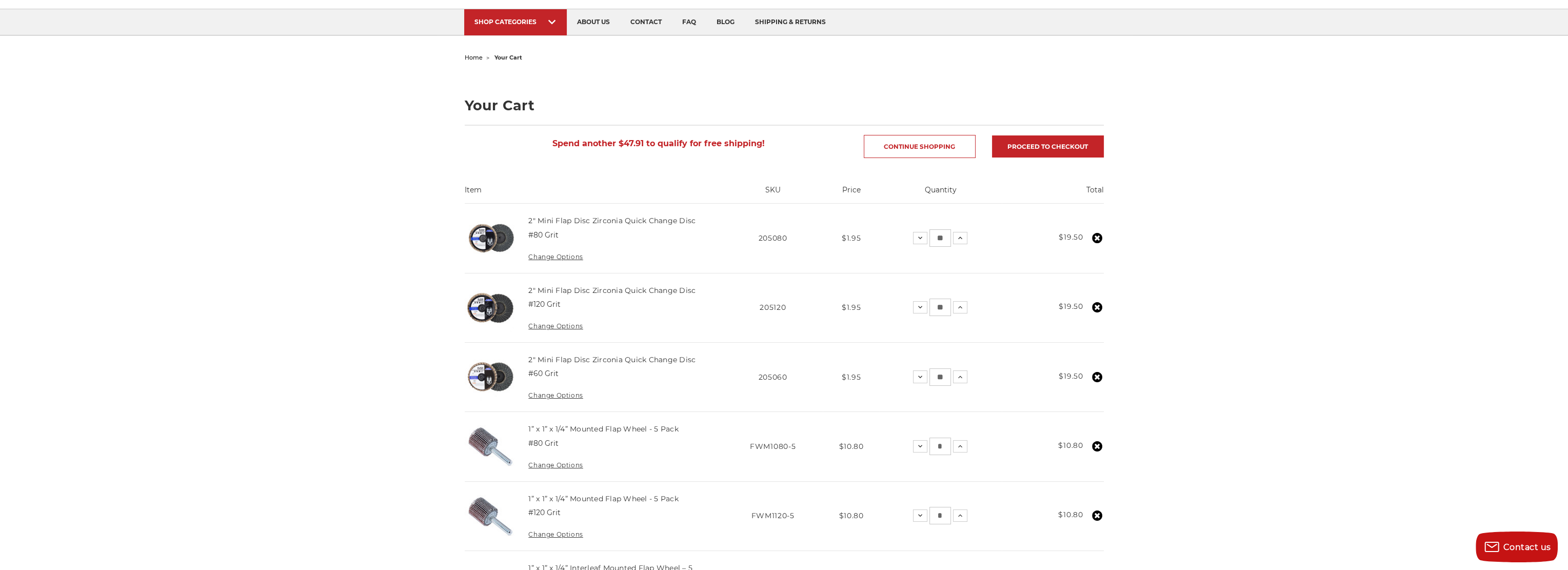
scroll to position [103, 0]
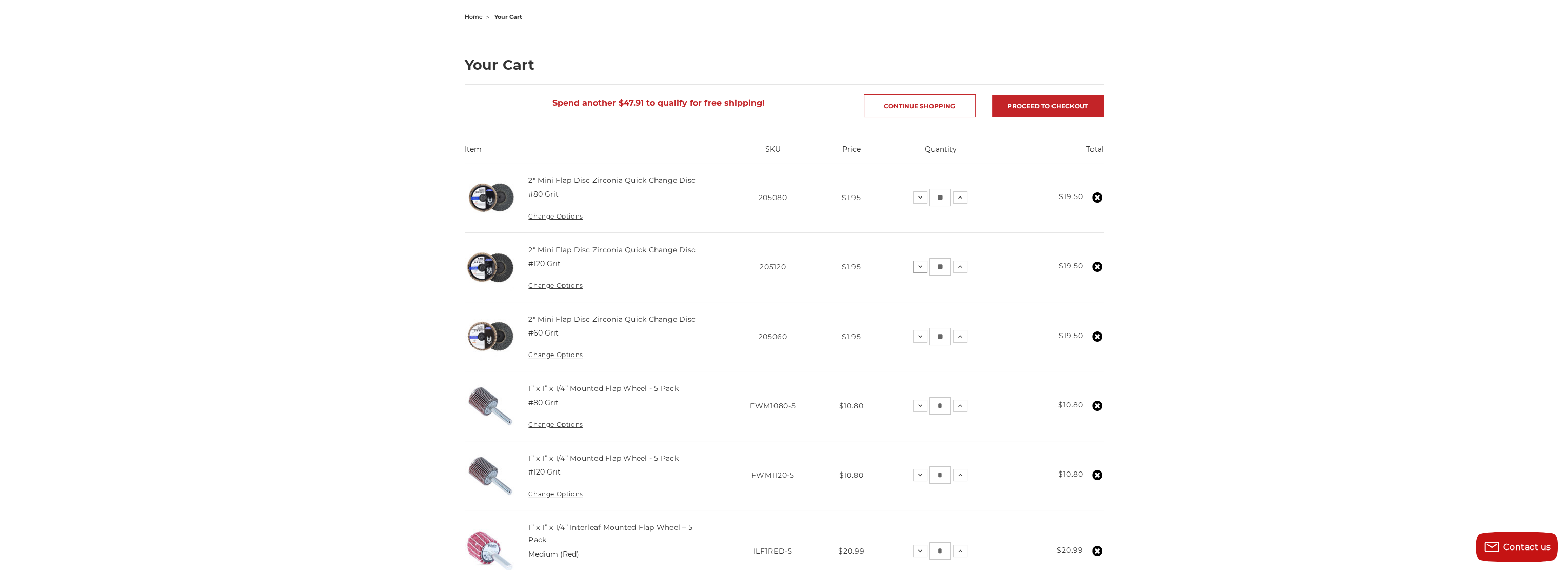
click at [921, 262] on icon at bounding box center [920, 266] width 8 height 8
click at [939, 264] on input "*" at bounding box center [940, 267] width 21 height 18
type input "*"
drag, startPoint x: 944, startPoint y: 336, endPoint x: 937, endPoint y: 332, distance: 8.1
click at [937, 332] on input "**" at bounding box center [940, 336] width 21 height 18
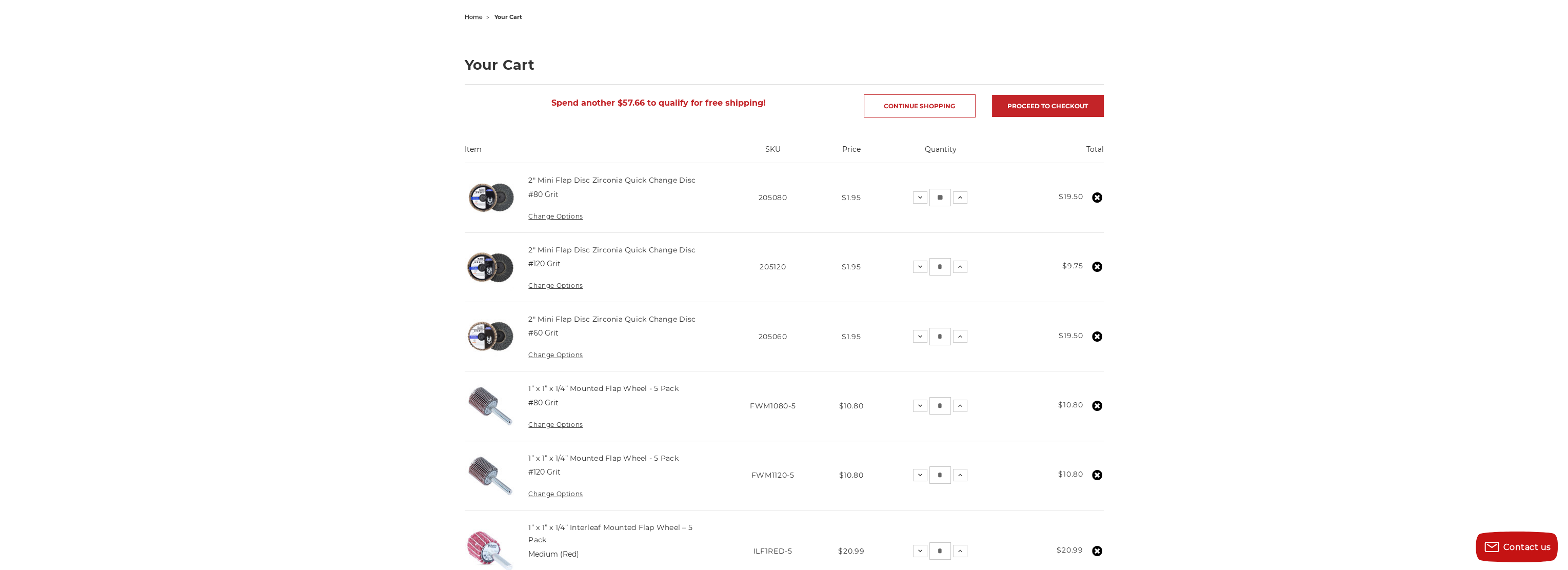
type input "*"
click at [1015, 342] on td "Total $19.50" at bounding box center [1053, 336] width 102 height 69
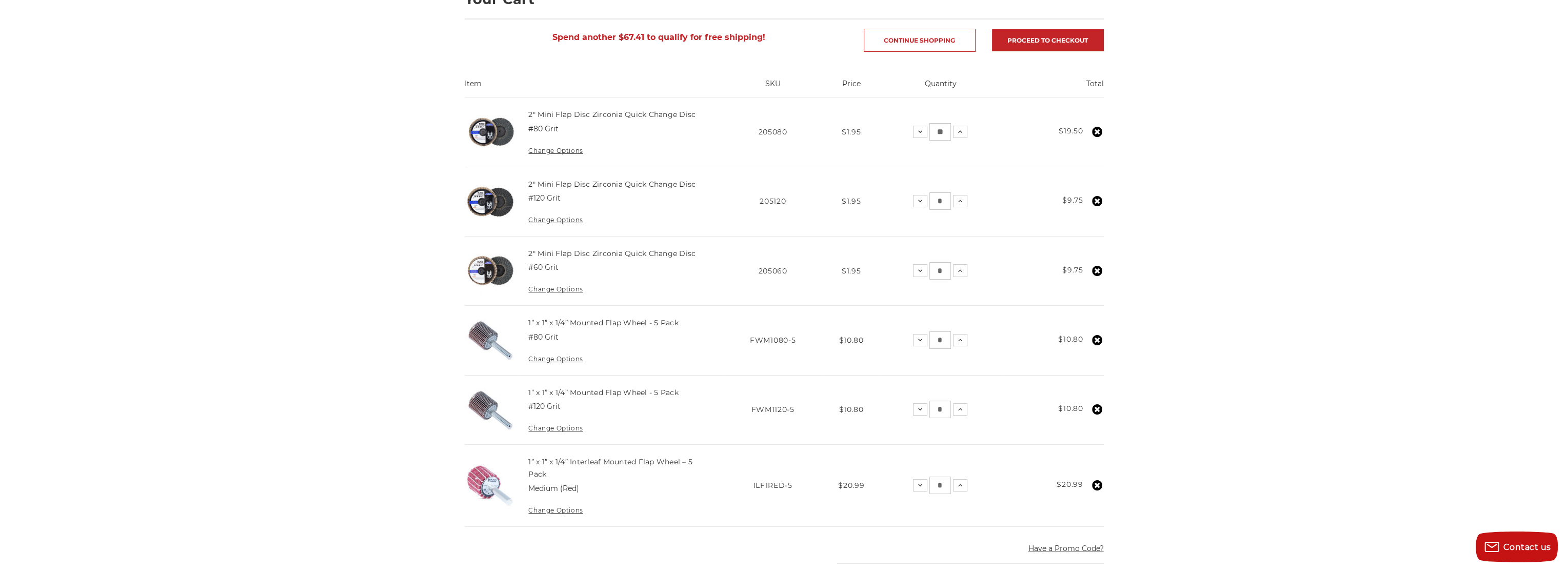
scroll to position [205, 0]
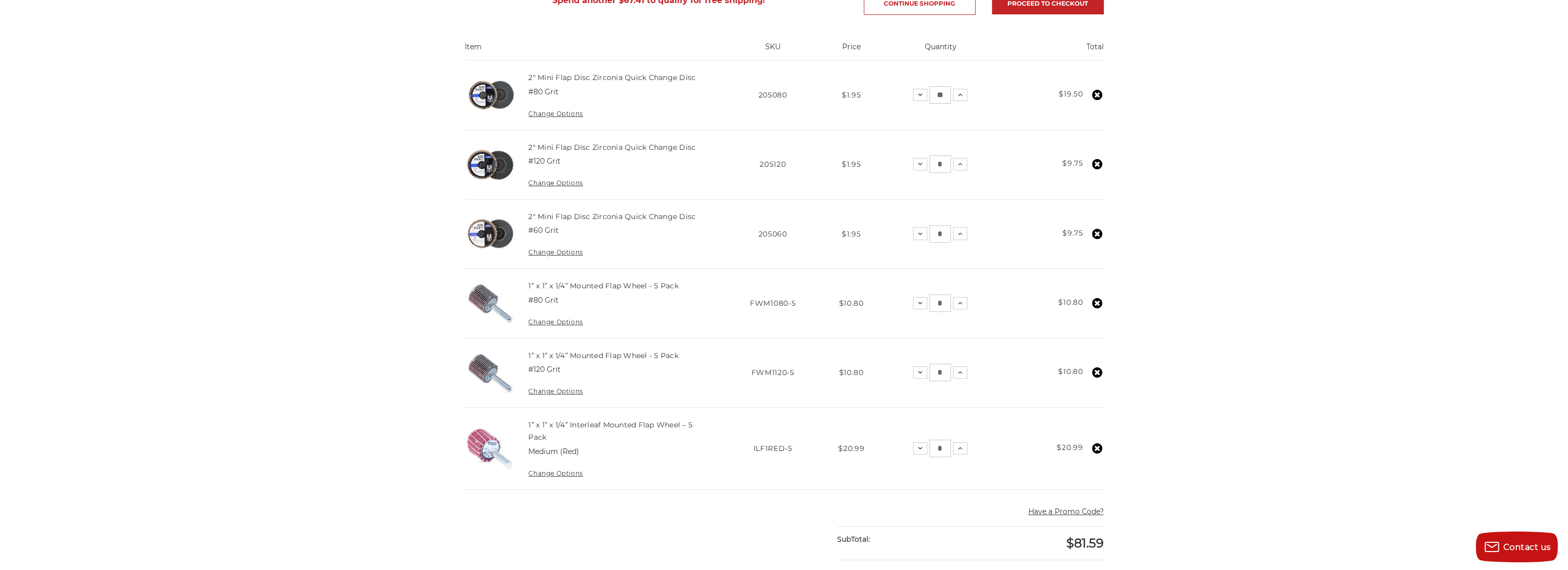
click at [1096, 300] on icon at bounding box center [1097, 303] width 10 height 10
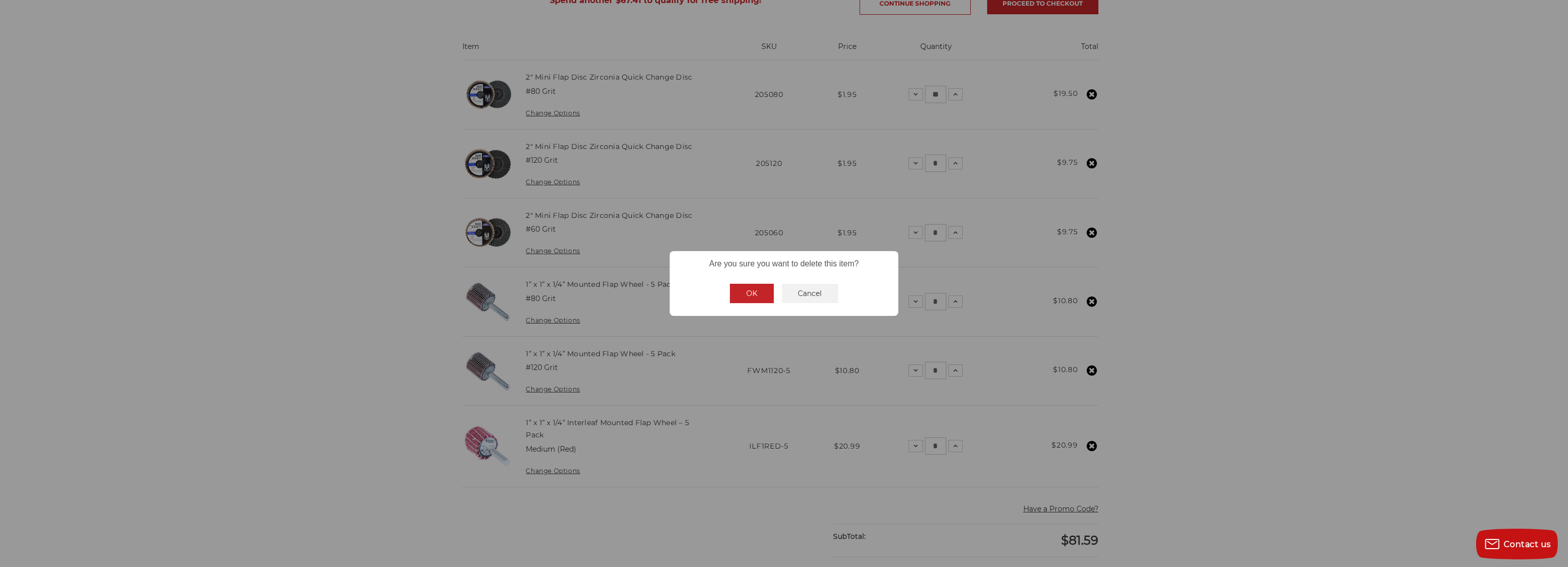
click at [743, 296] on button "OK" at bounding box center [752, 293] width 44 height 19
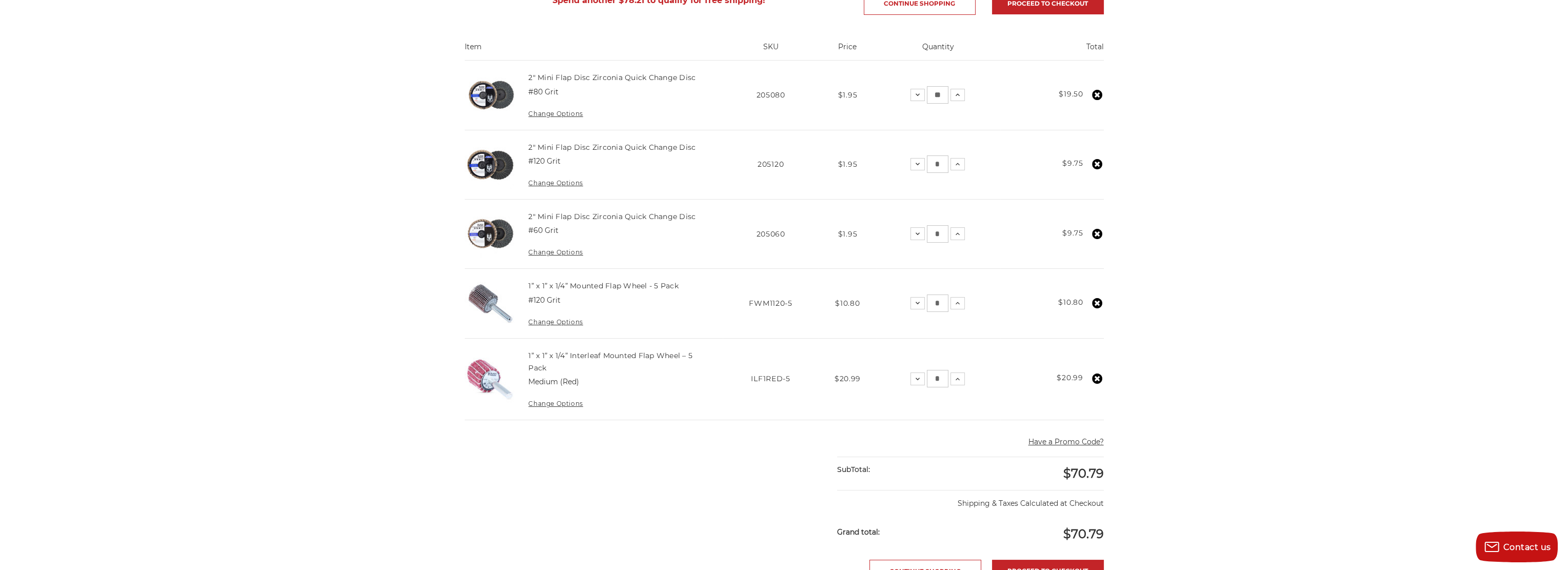
click at [1096, 298] on use at bounding box center [1097, 303] width 10 height 10
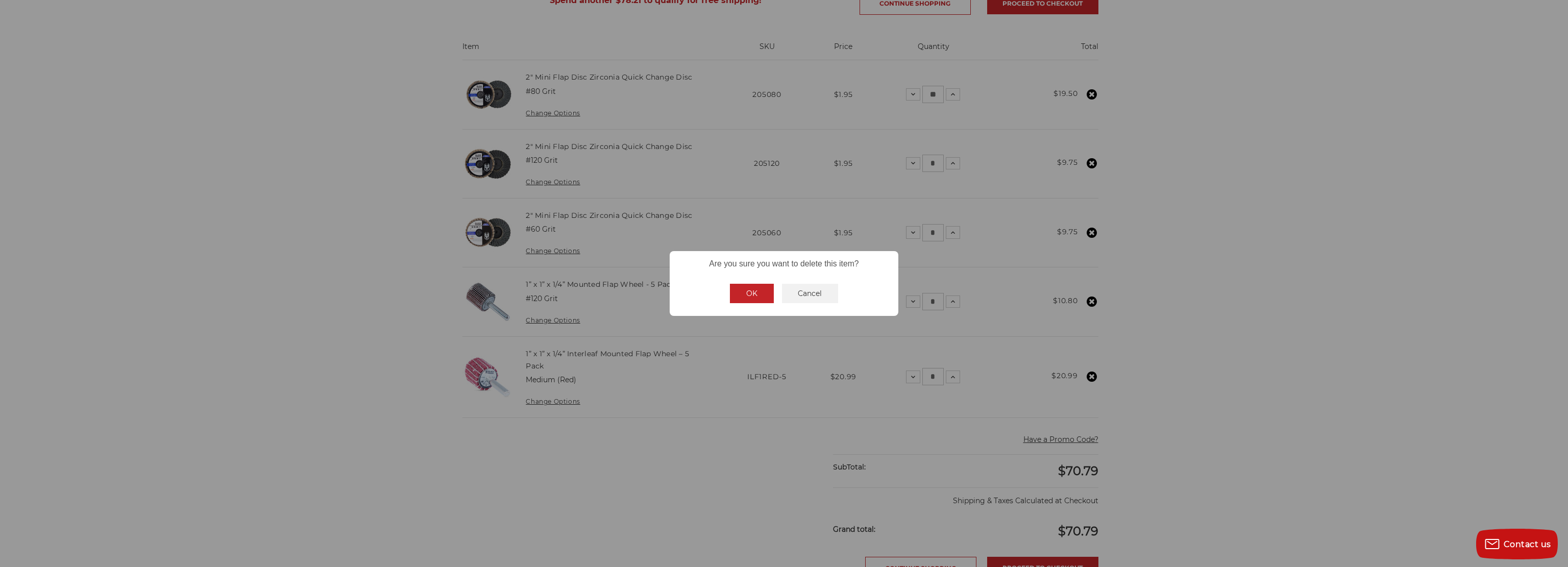
click at [754, 293] on button "OK" at bounding box center [752, 293] width 44 height 19
